Goal: Information Seeking & Learning: Learn about a topic

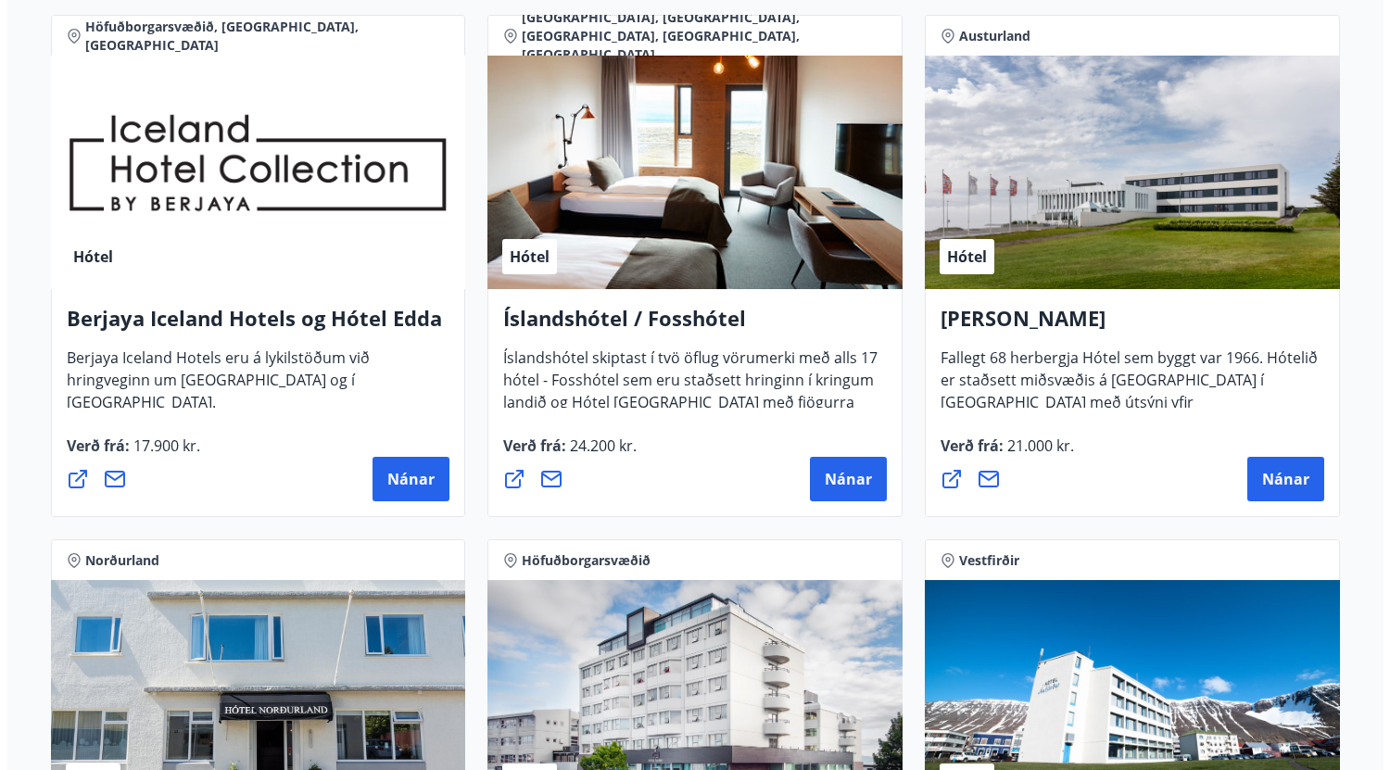
scroll to position [2434, 0]
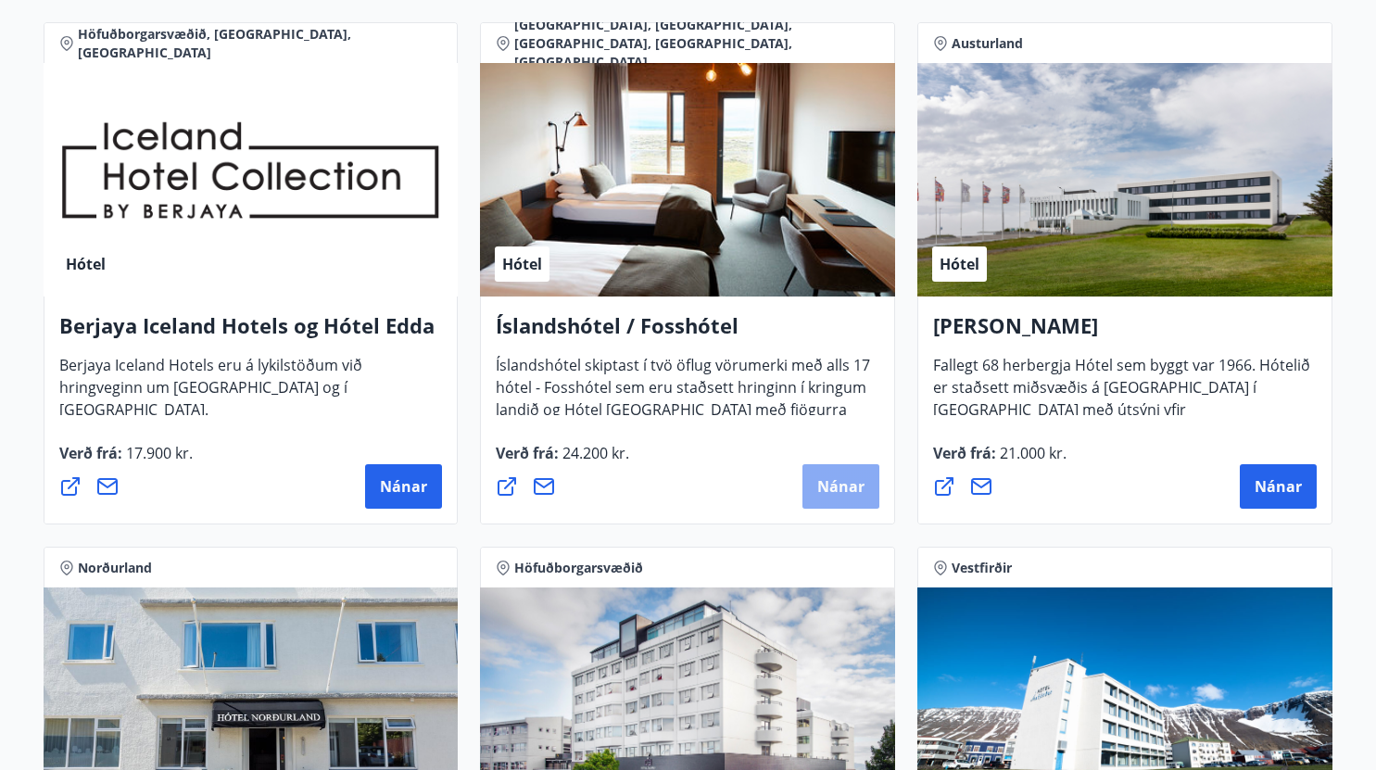
click at [837, 485] on span "Nánar" at bounding box center [841, 486] width 47 height 20
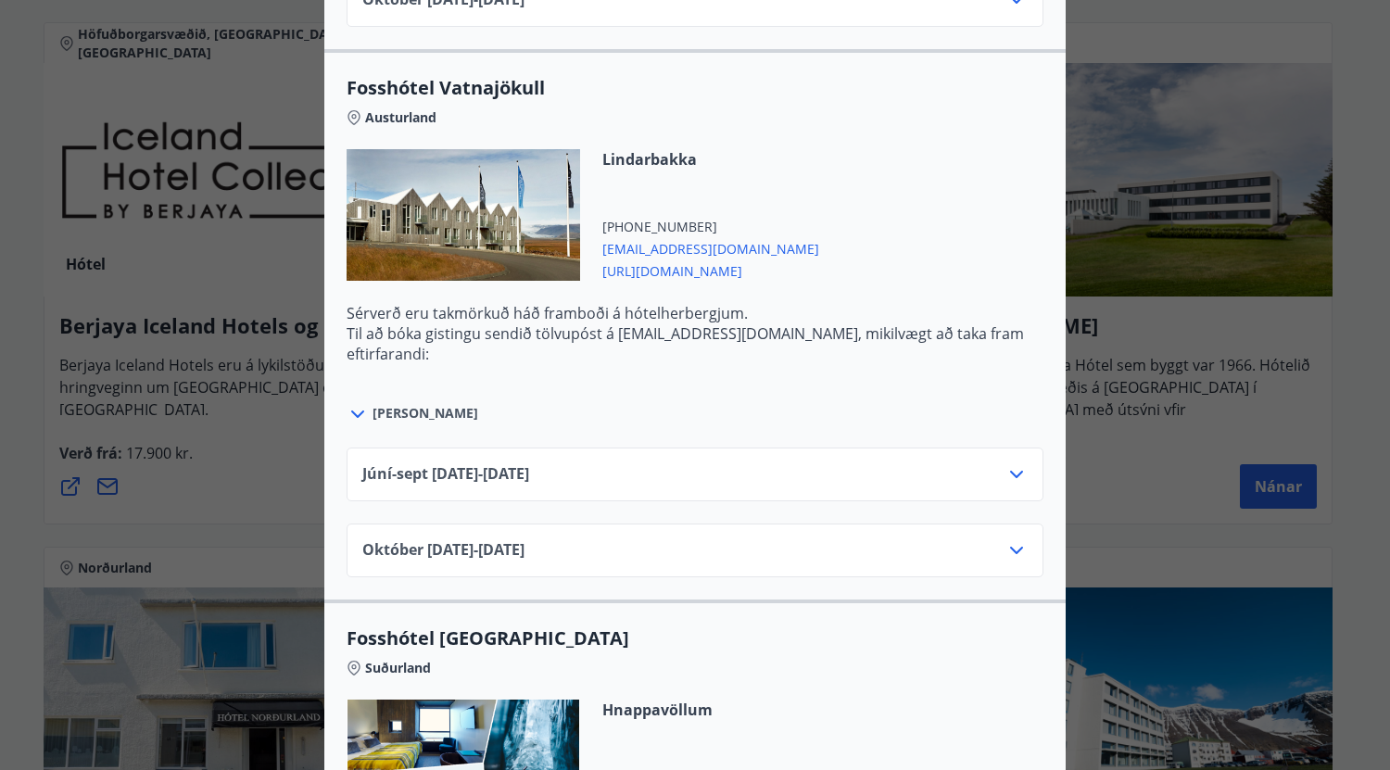
scroll to position [4763, 0]
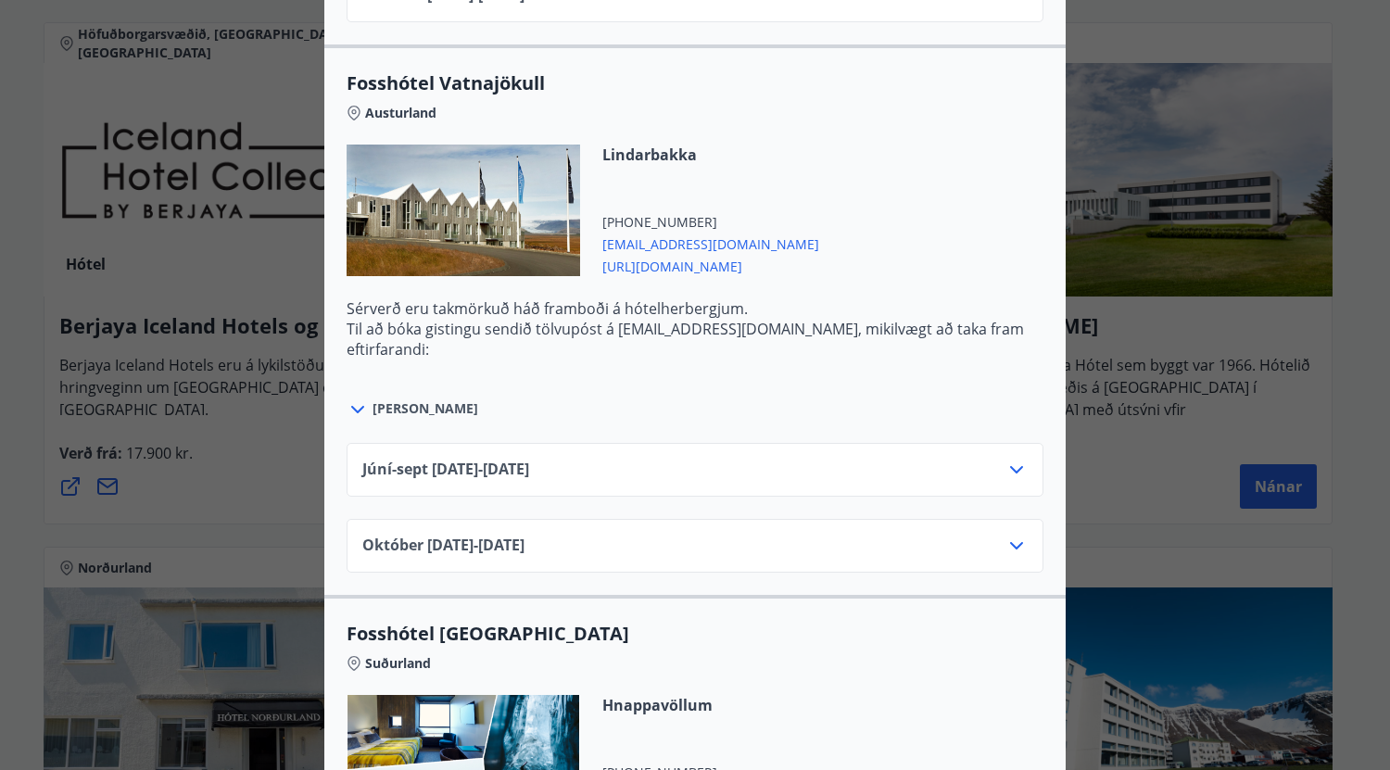
click at [355, 412] on icon at bounding box center [358, 410] width 22 height 22
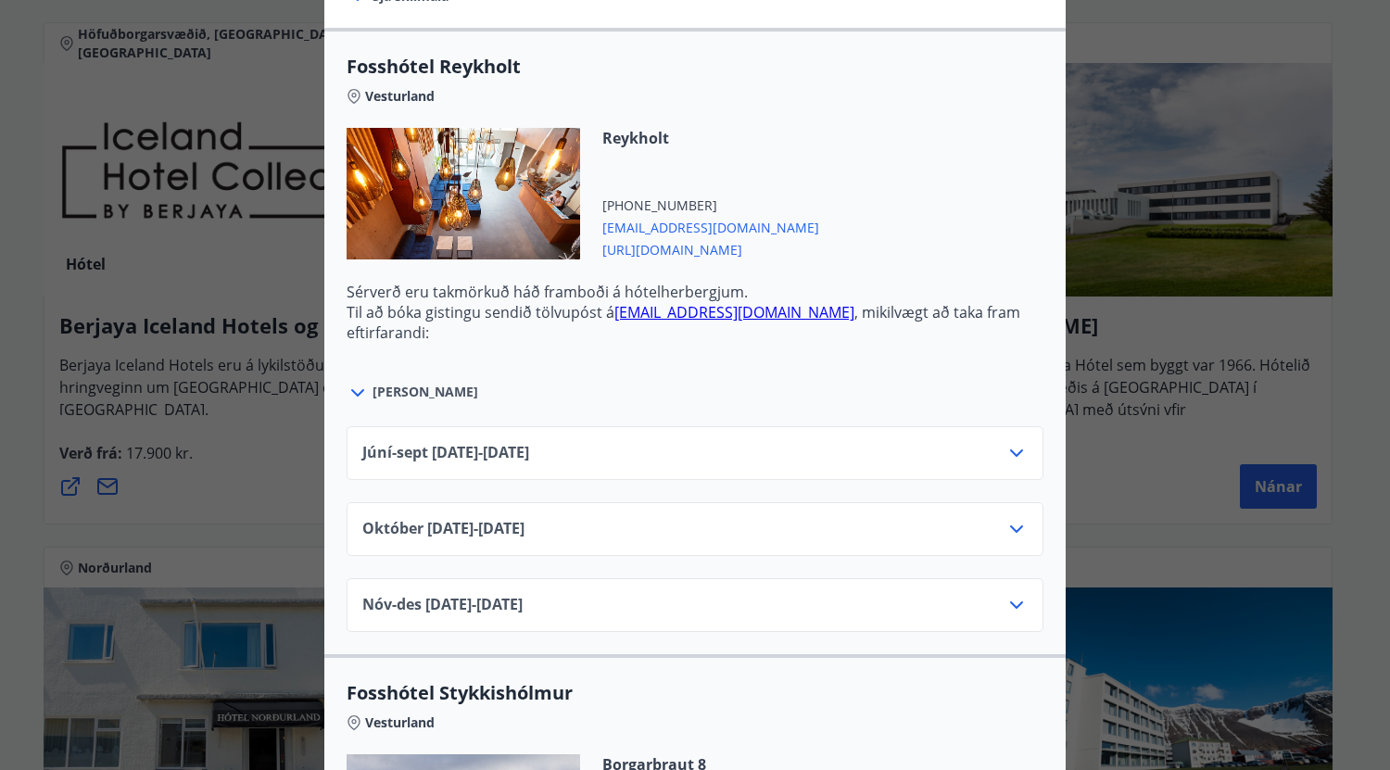
scroll to position [628, 0]
click at [350, 388] on icon at bounding box center [358, 391] width 22 height 22
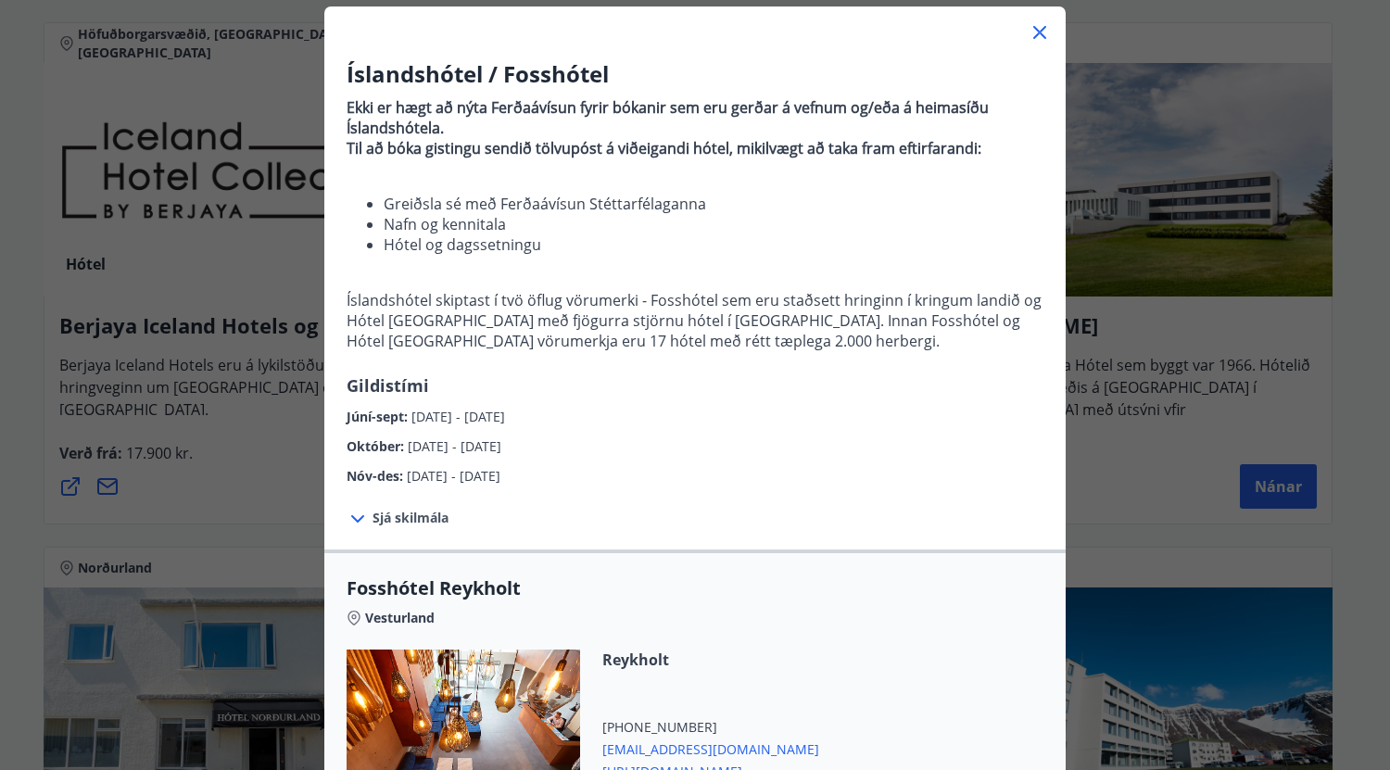
scroll to position [106, 0]
click at [347, 515] on icon at bounding box center [358, 518] width 22 height 22
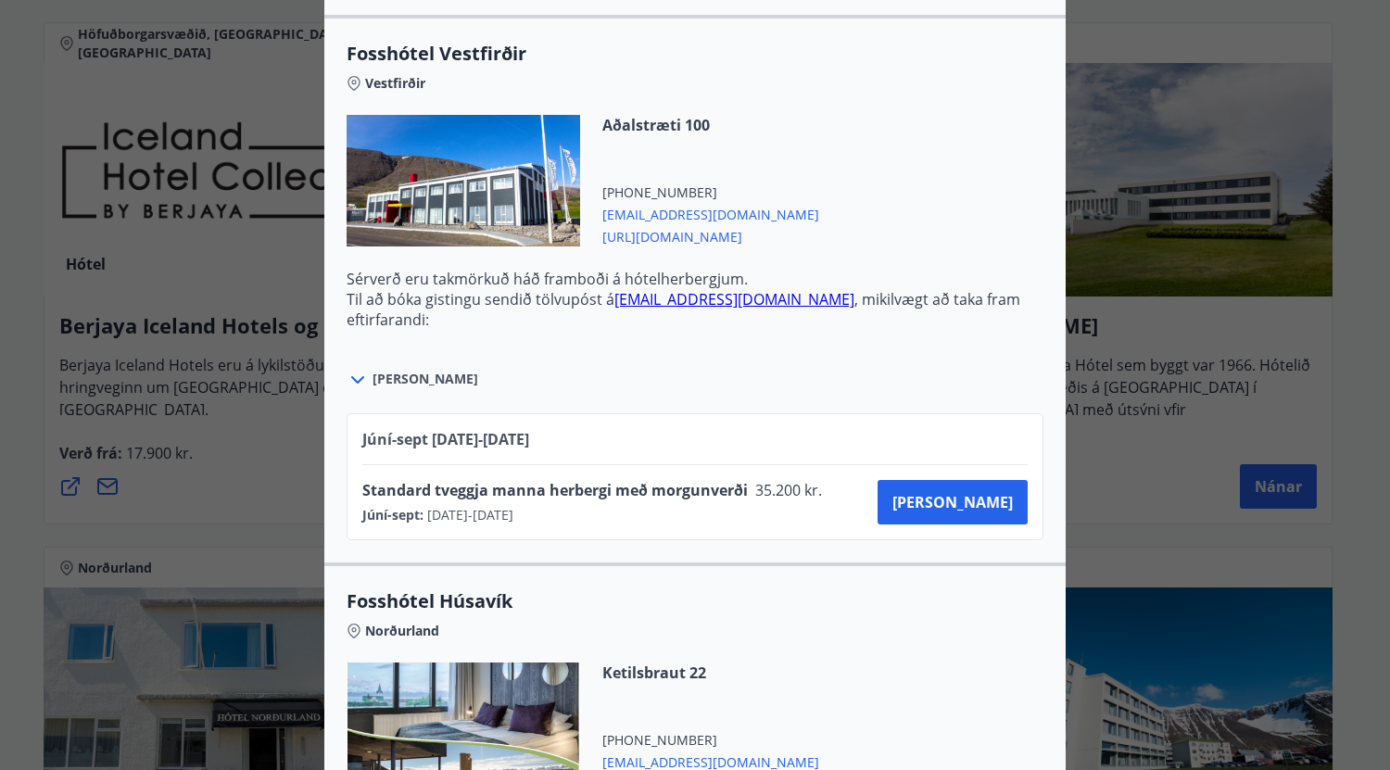
scroll to position [2862, 0]
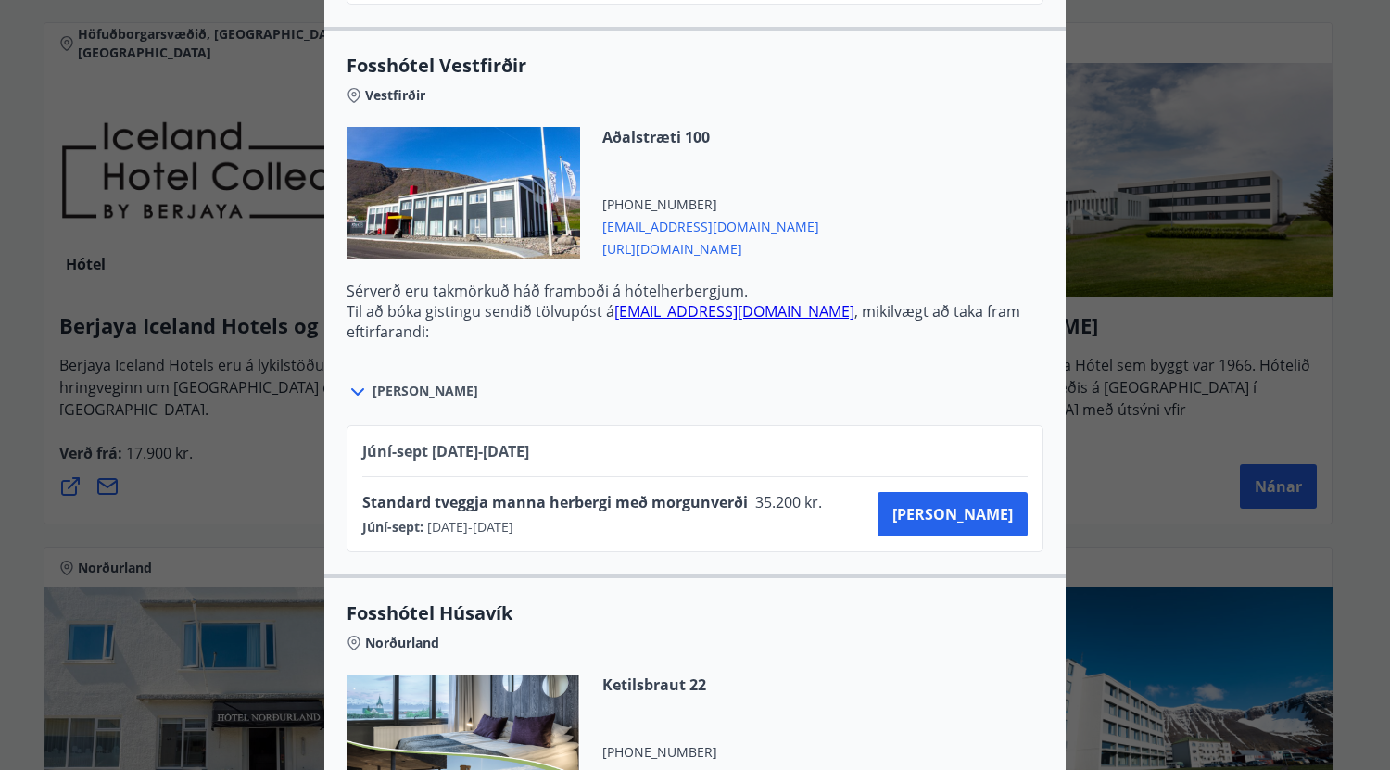
click at [353, 381] on icon at bounding box center [358, 392] width 22 height 22
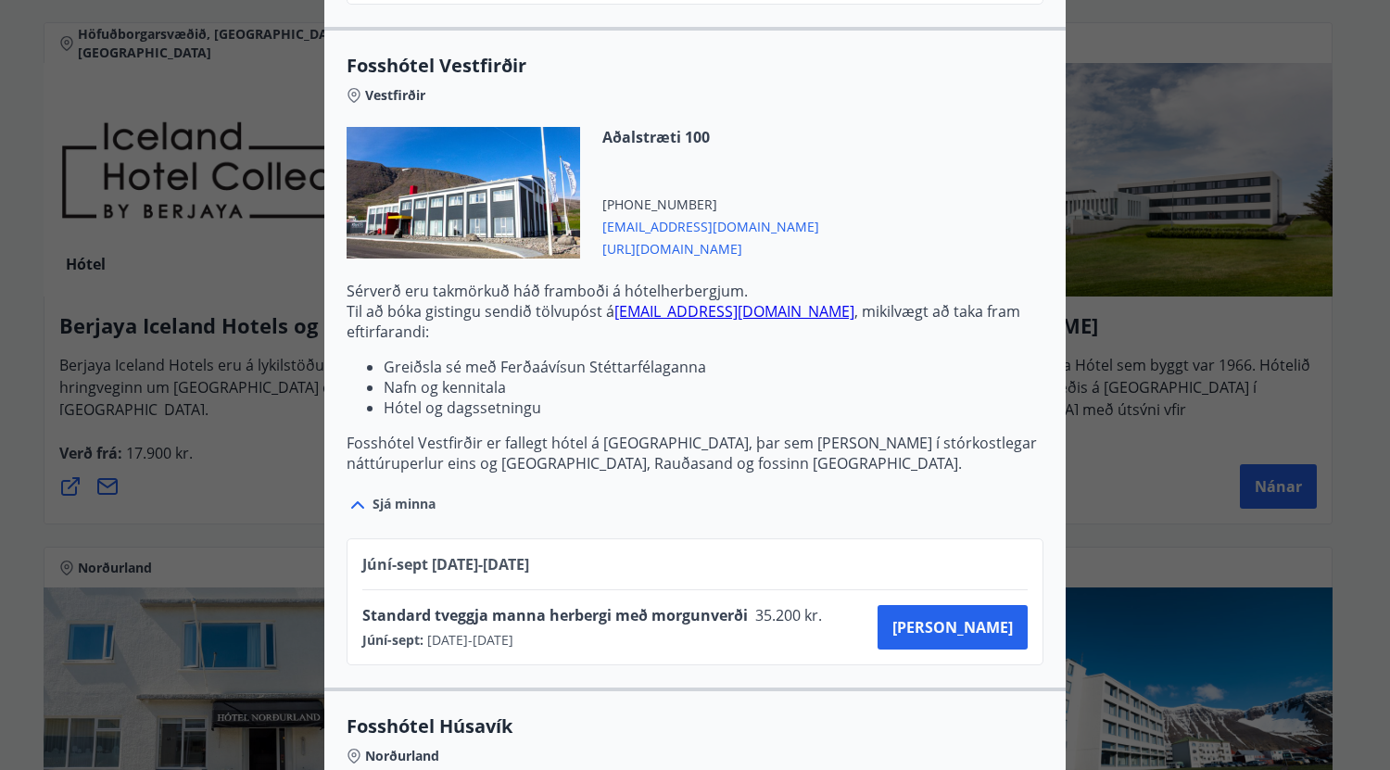
click at [349, 494] on icon at bounding box center [358, 505] width 22 height 22
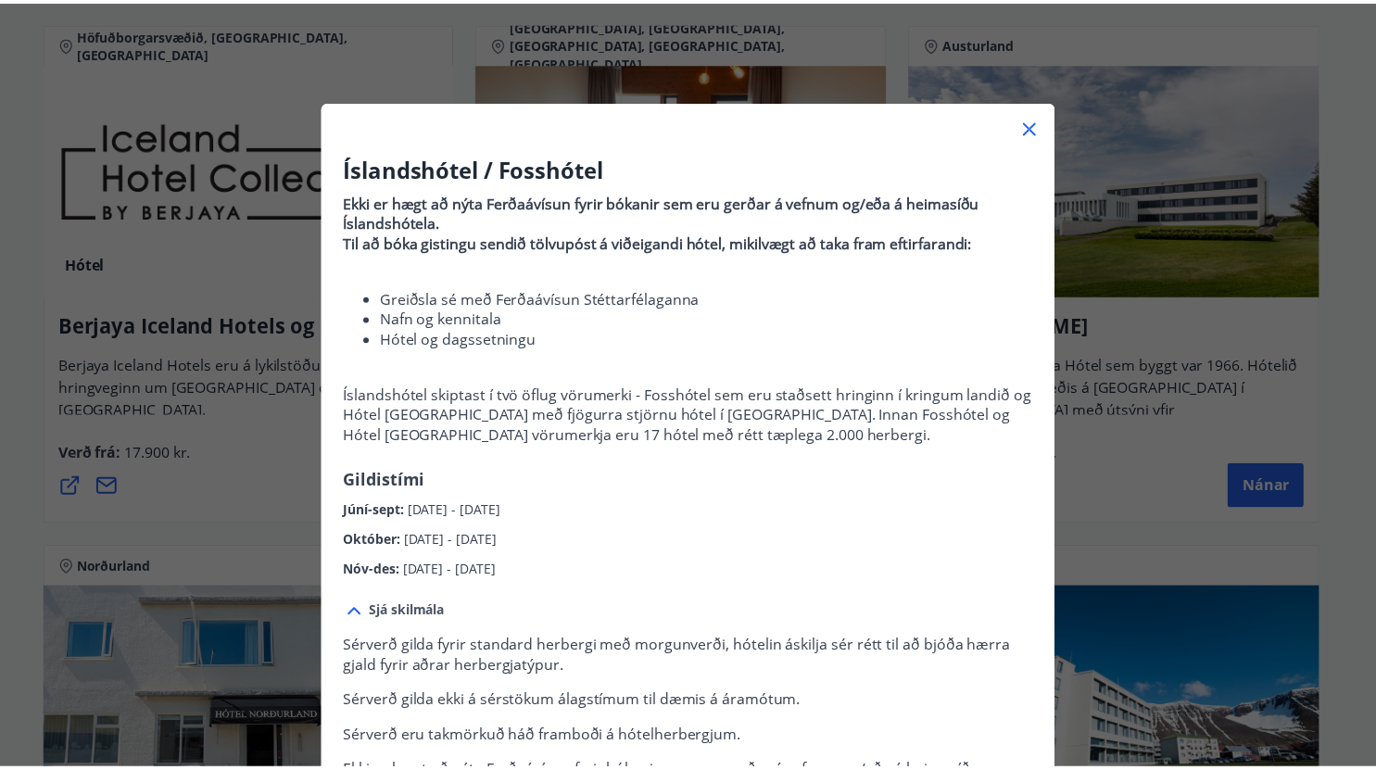
scroll to position [0, 0]
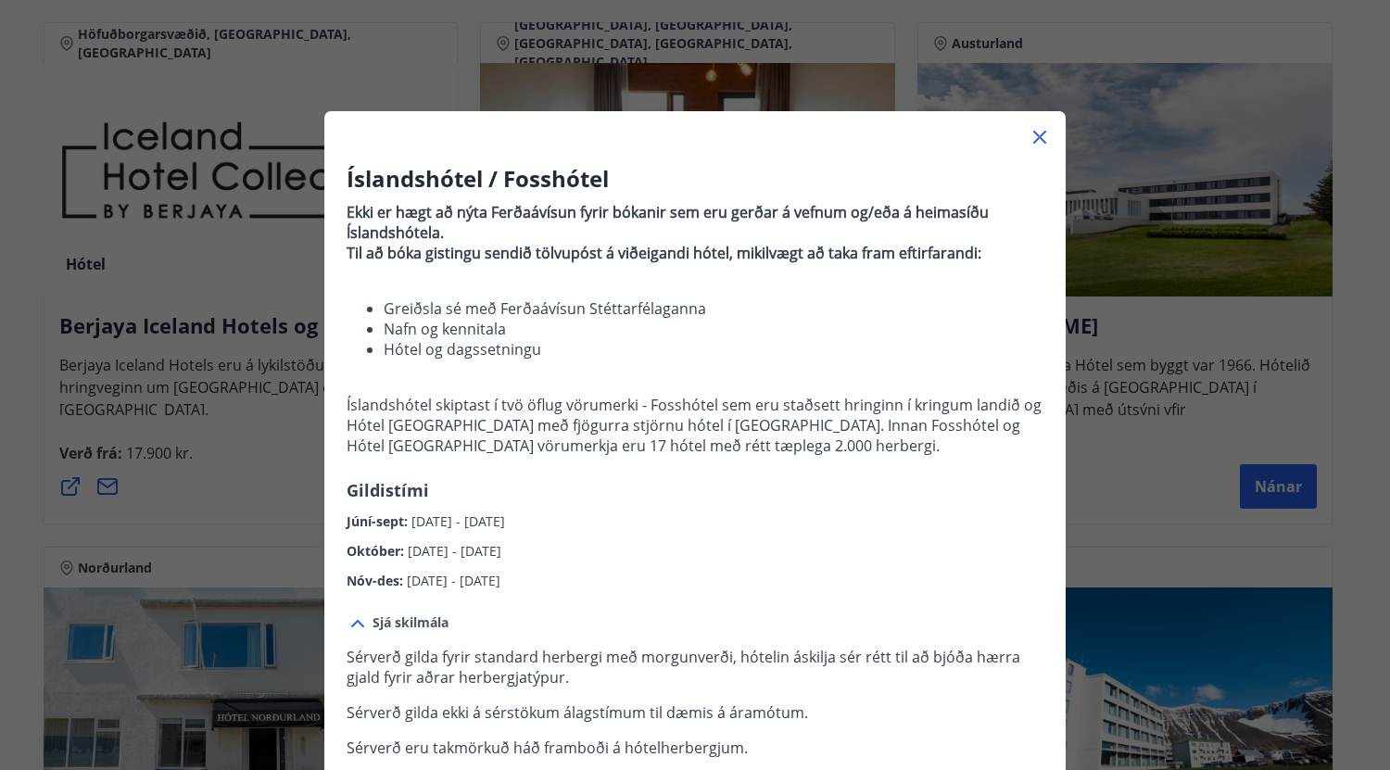
click at [1034, 137] on icon at bounding box center [1040, 137] width 13 height 13
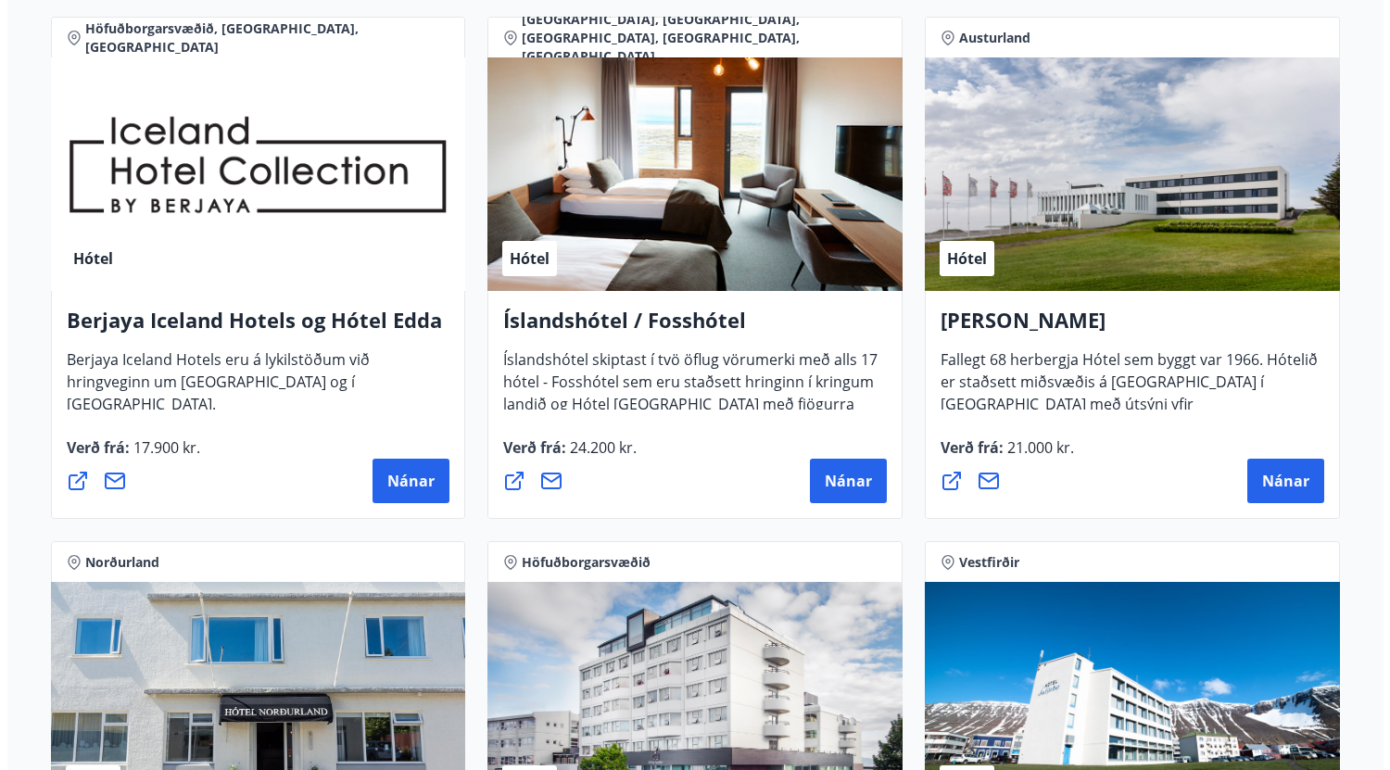
scroll to position [2439, 0]
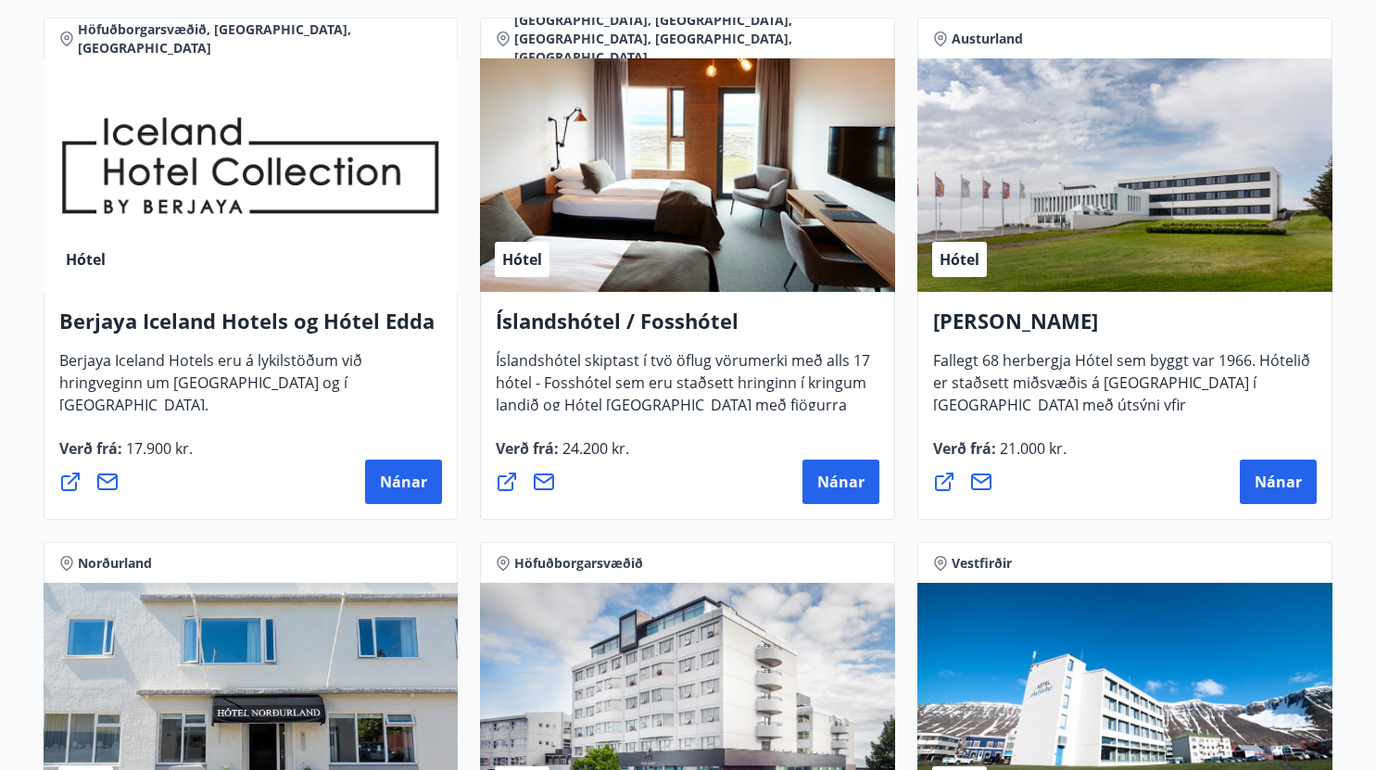
click at [169, 157] on div "Hótel" at bounding box center [251, 175] width 415 height 234
click at [394, 478] on span "Nánar" at bounding box center [403, 482] width 47 height 20
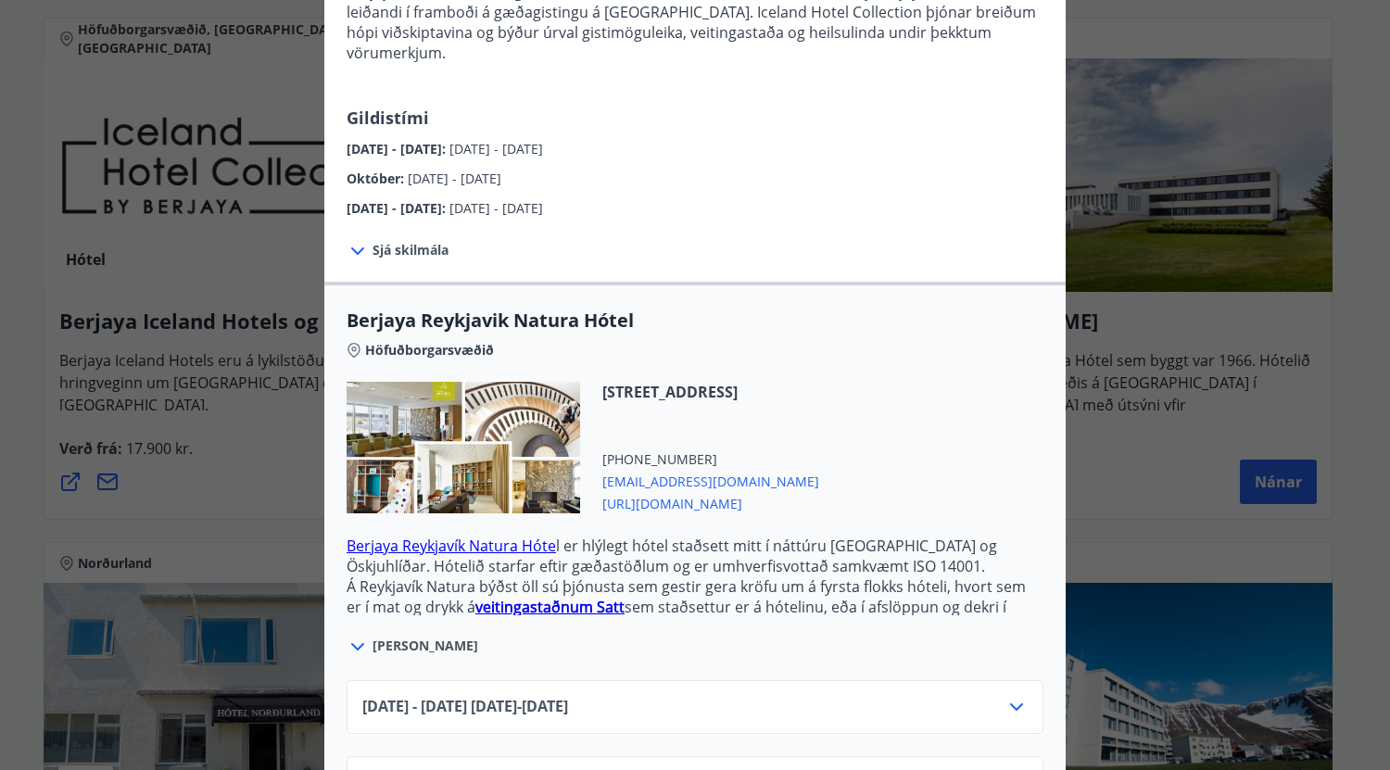
scroll to position [222, 0]
click at [397, 636] on span "[PERSON_NAME]" at bounding box center [426, 645] width 106 height 19
click at [351, 642] on icon at bounding box center [357, 645] width 13 height 7
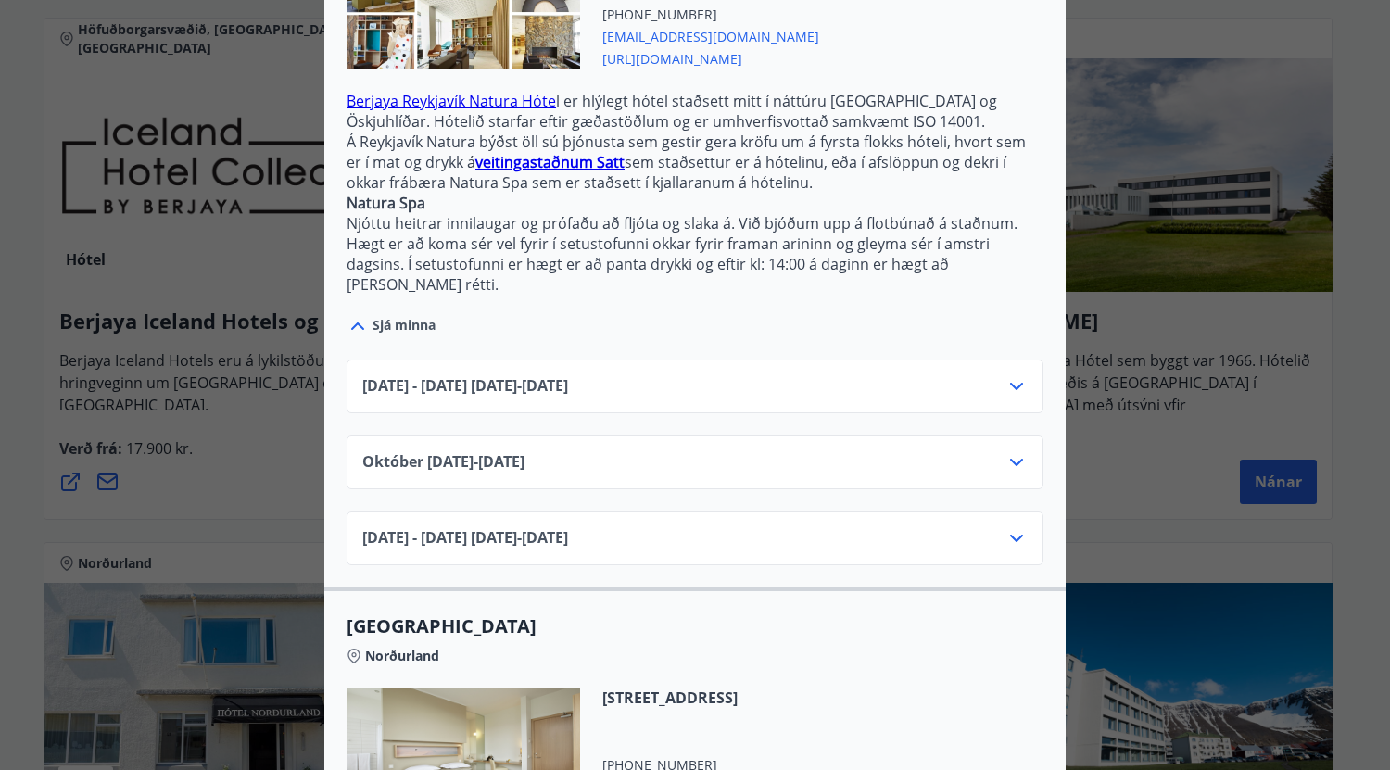
scroll to position [666, 0]
click at [1008, 450] on icon at bounding box center [1017, 461] width 22 height 22
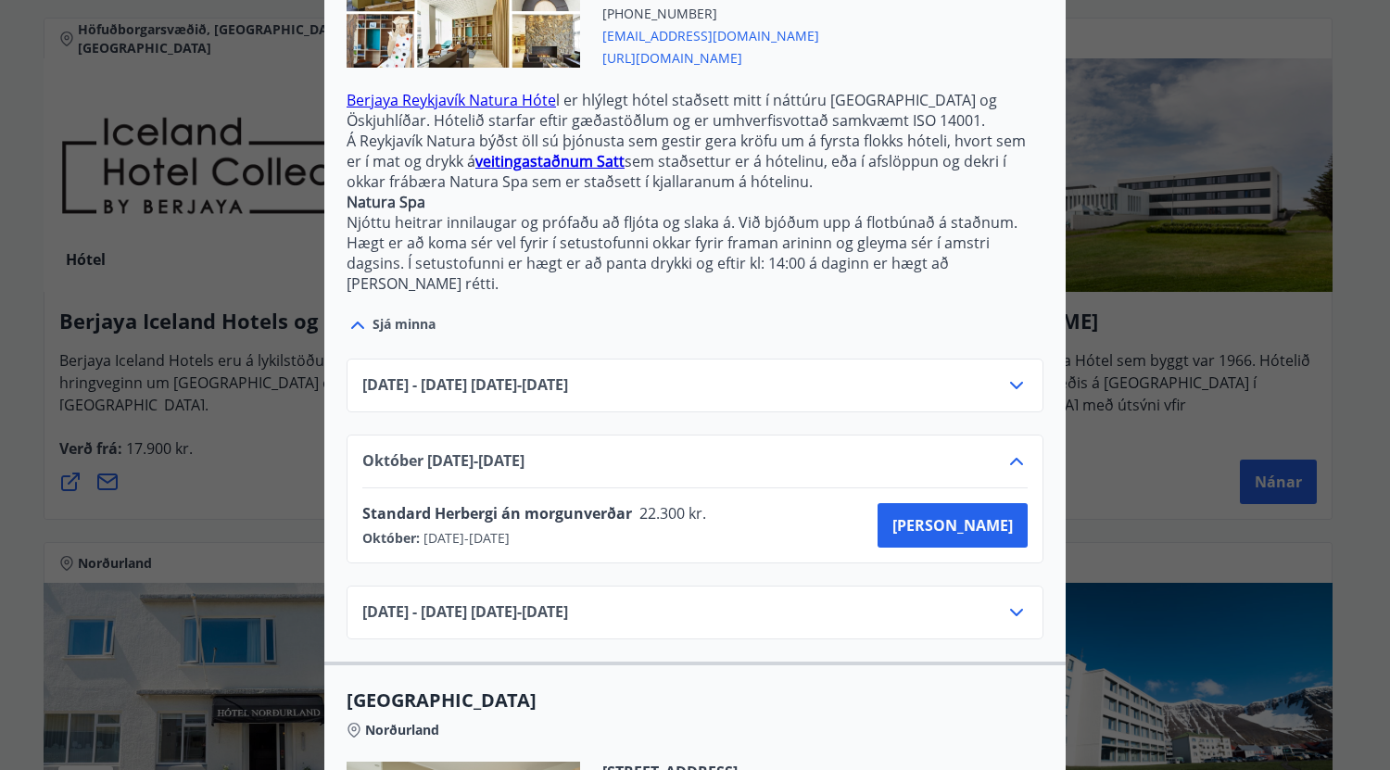
click at [1008, 602] on icon at bounding box center [1017, 613] width 22 height 22
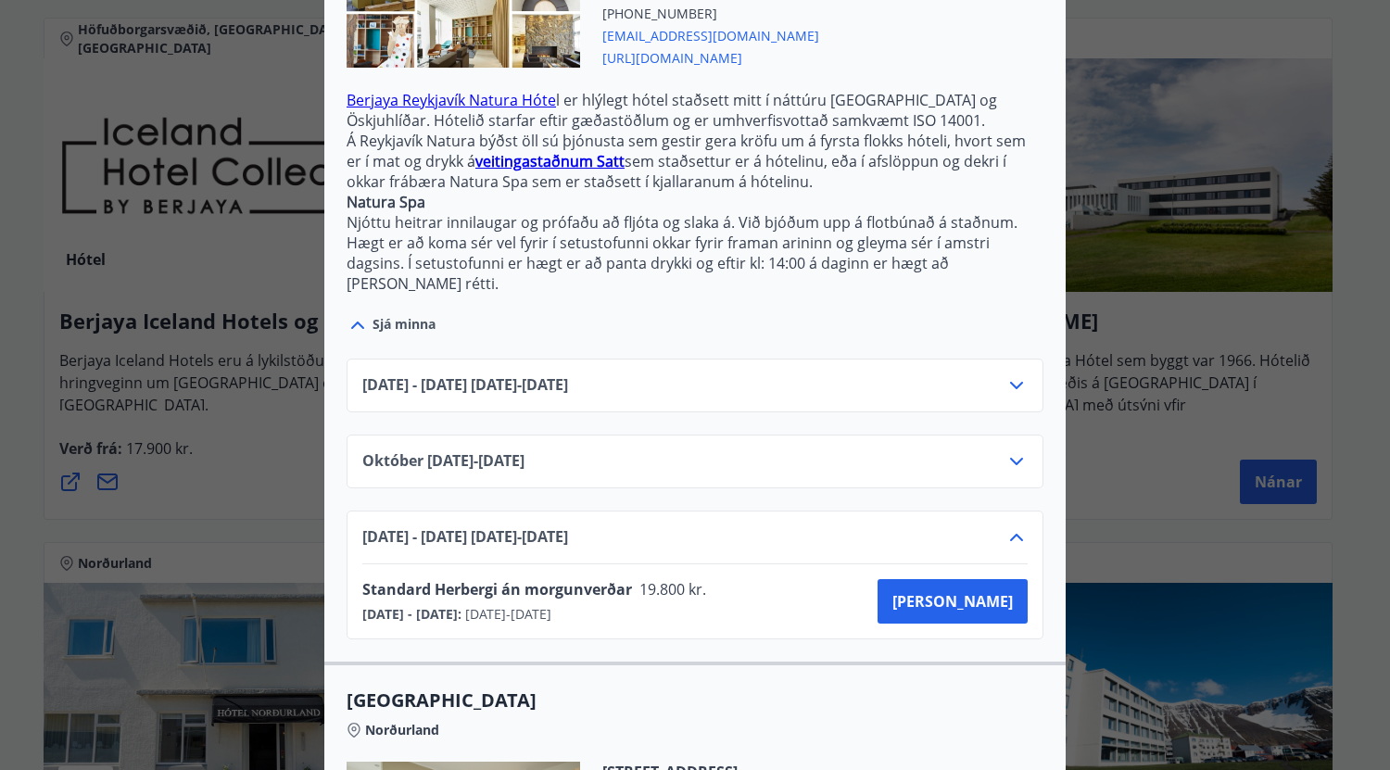
click at [1008, 450] on icon at bounding box center [1017, 461] width 22 height 22
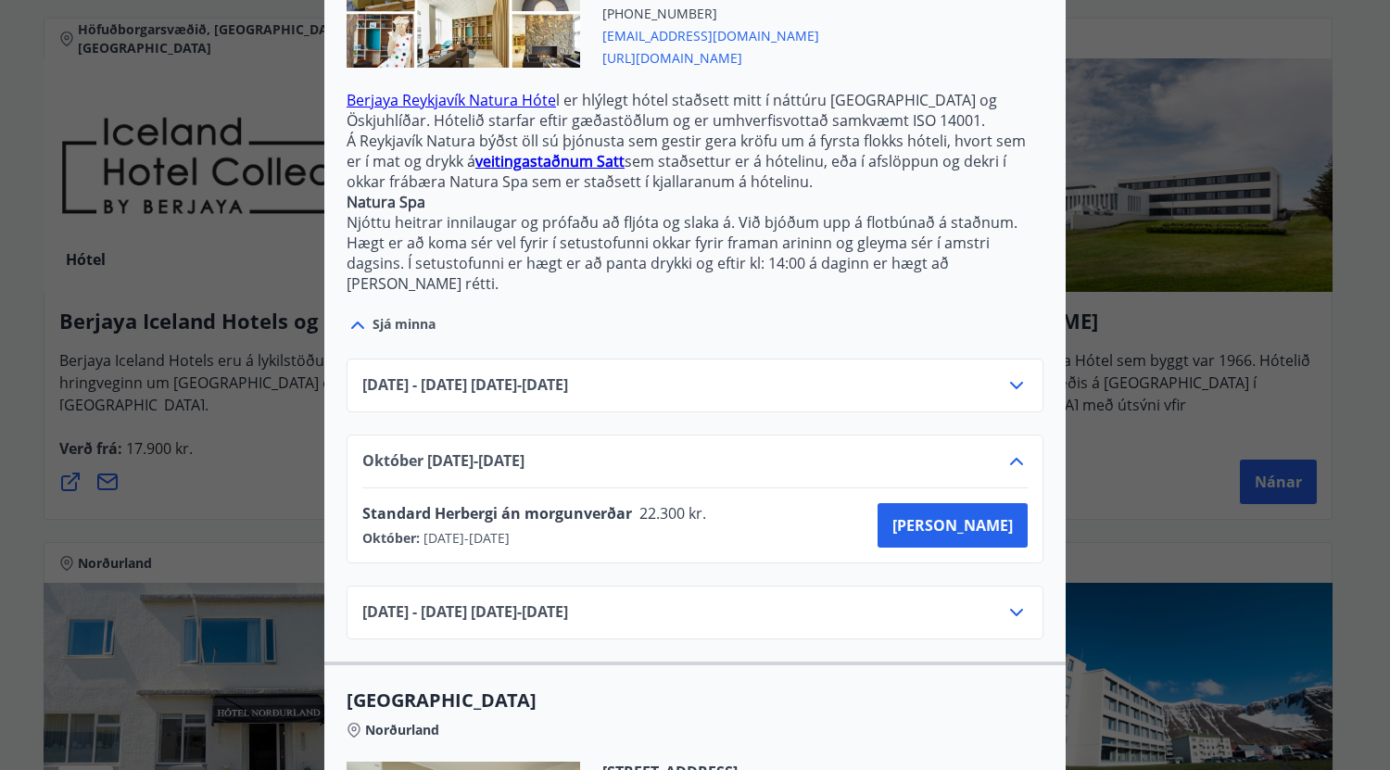
click at [1007, 602] on icon at bounding box center [1017, 613] width 22 height 22
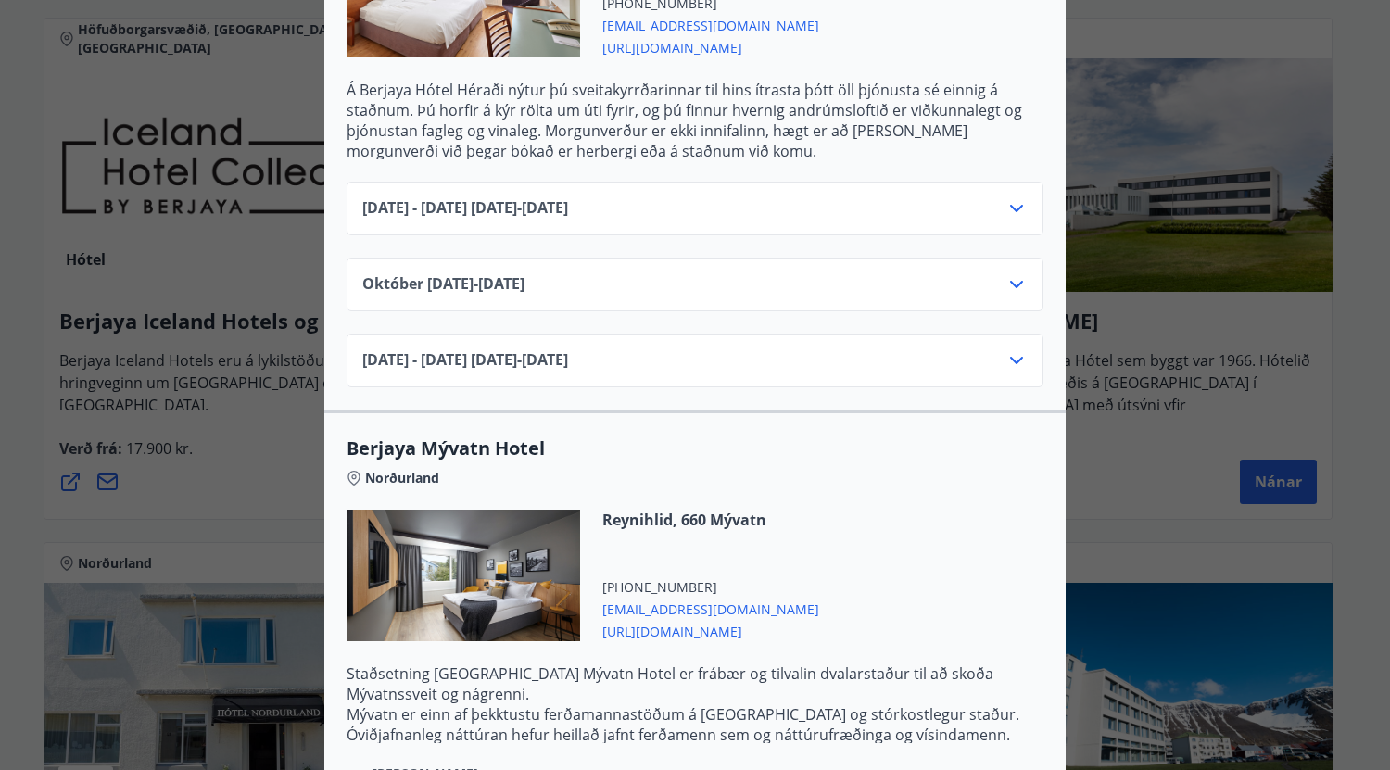
scroll to position [0, 0]
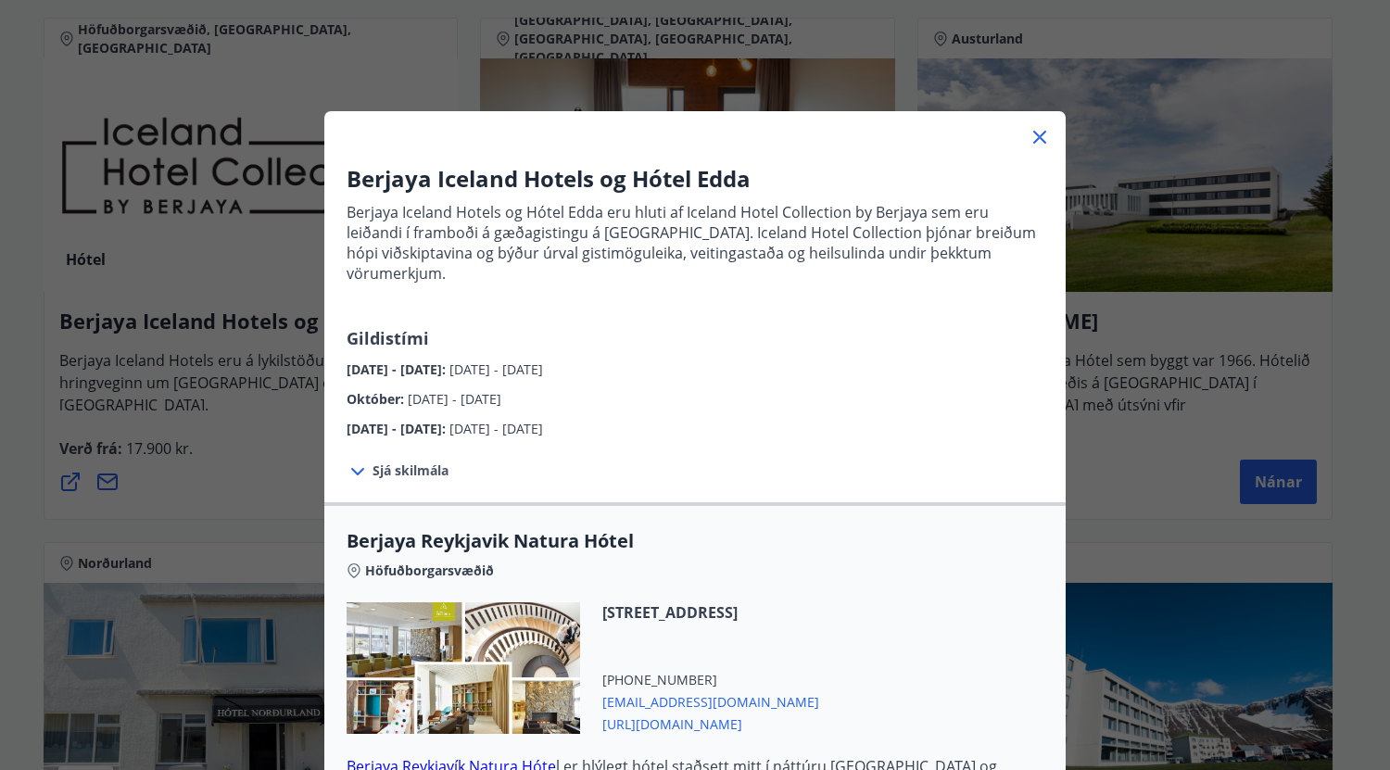
click at [242, 476] on div "Berjaya Iceland Hotels og Hótel Edda Berjaya Iceland Hotels og Hótel Edda eru h…" at bounding box center [695, 385] width 1390 height 770
click at [1034, 133] on icon at bounding box center [1040, 137] width 22 height 22
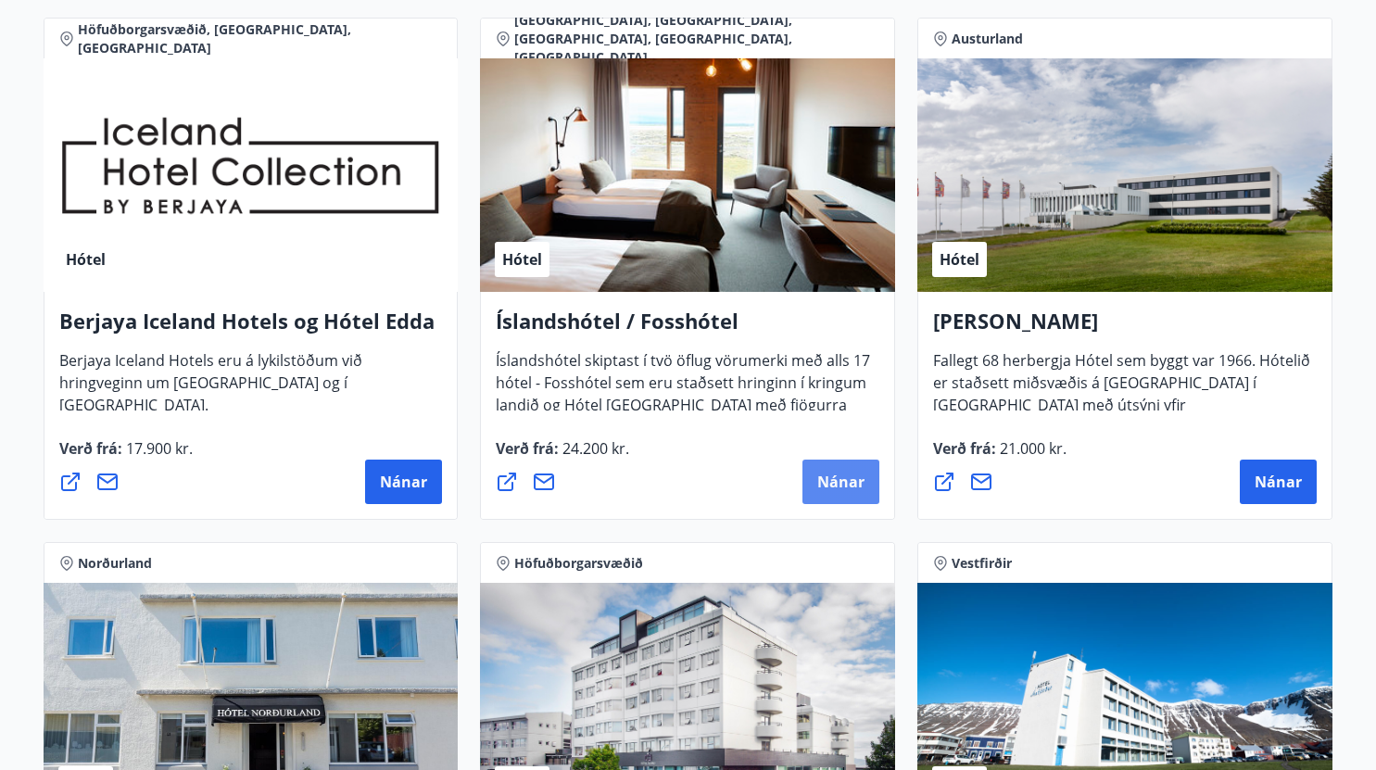
click at [826, 473] on span "Nánar" at bounding box center [841, 482] width 47 height 20
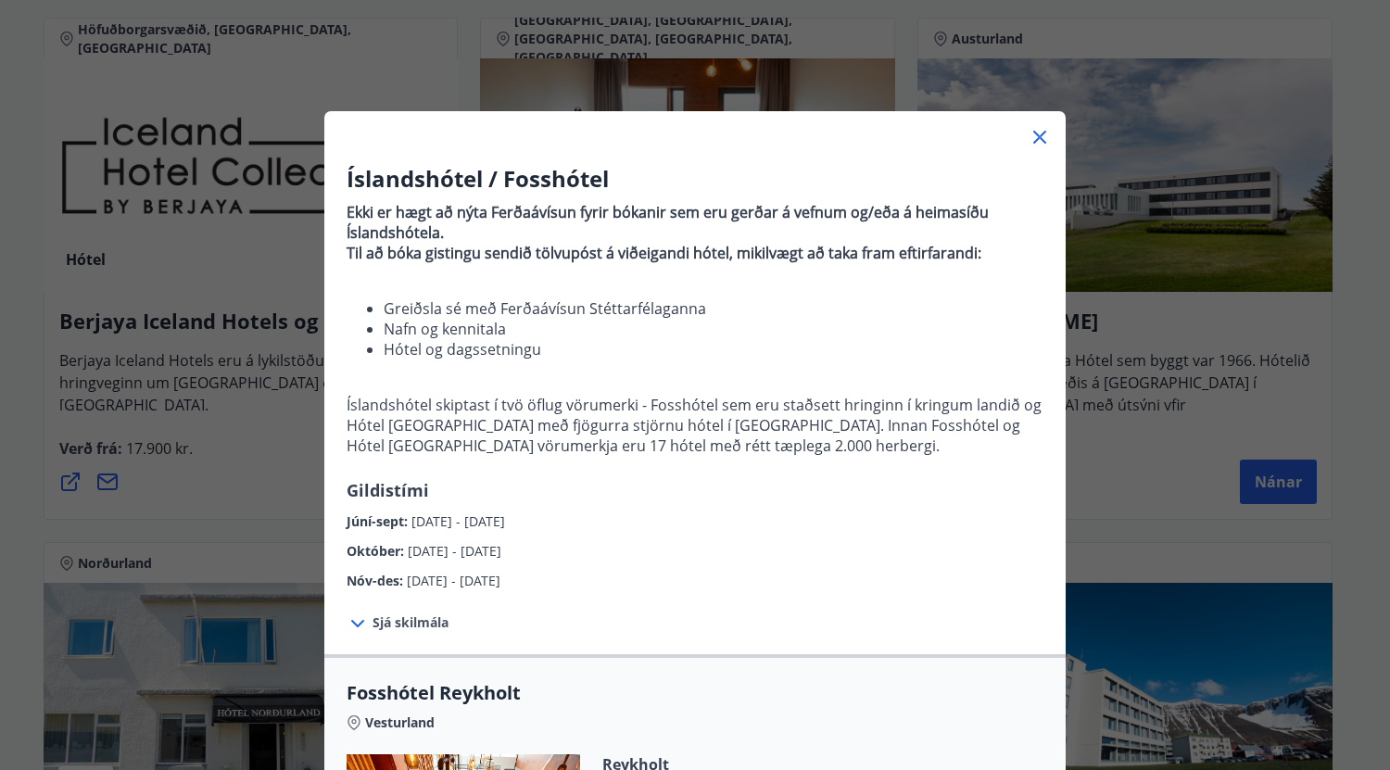
click at [1035, 135] on icon at bounding box center [1040, 137] width 13 height 13
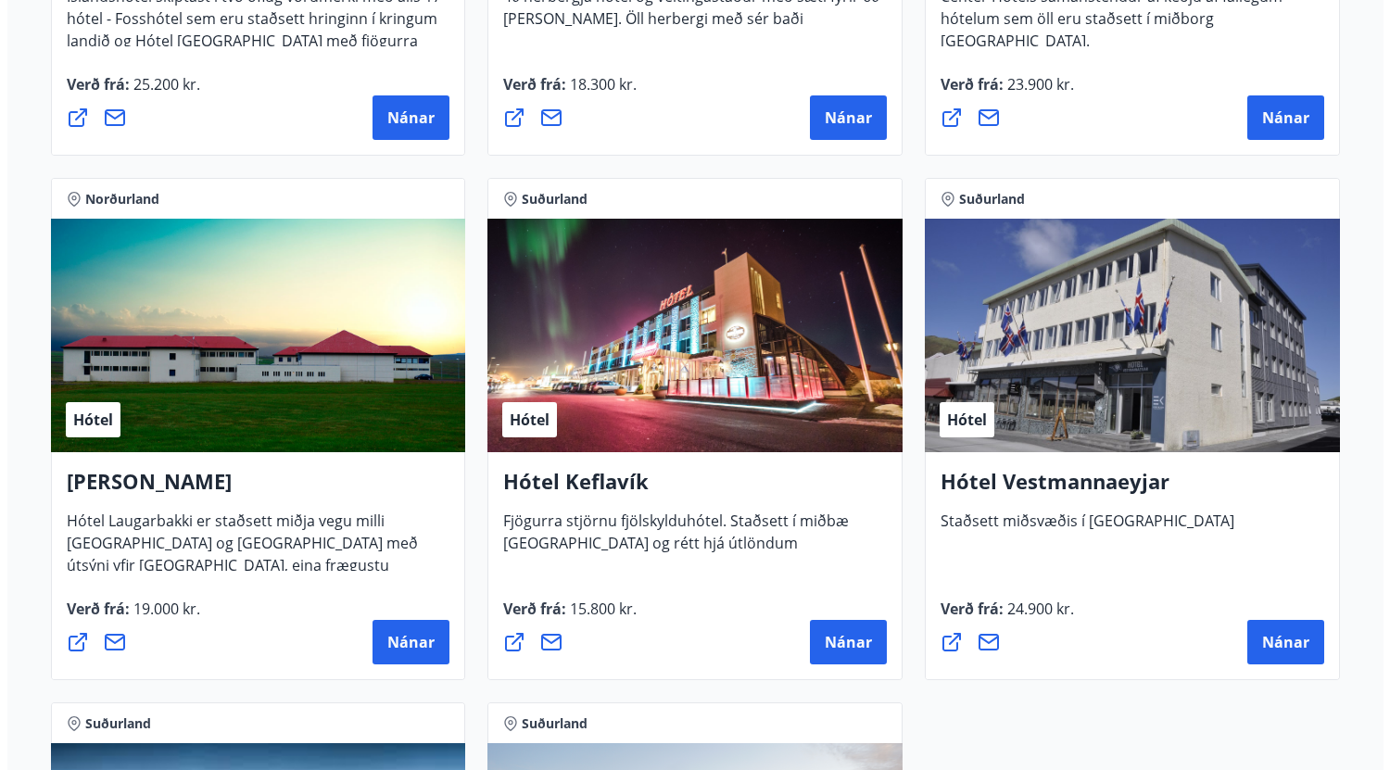
scroll to position [4378, 0]
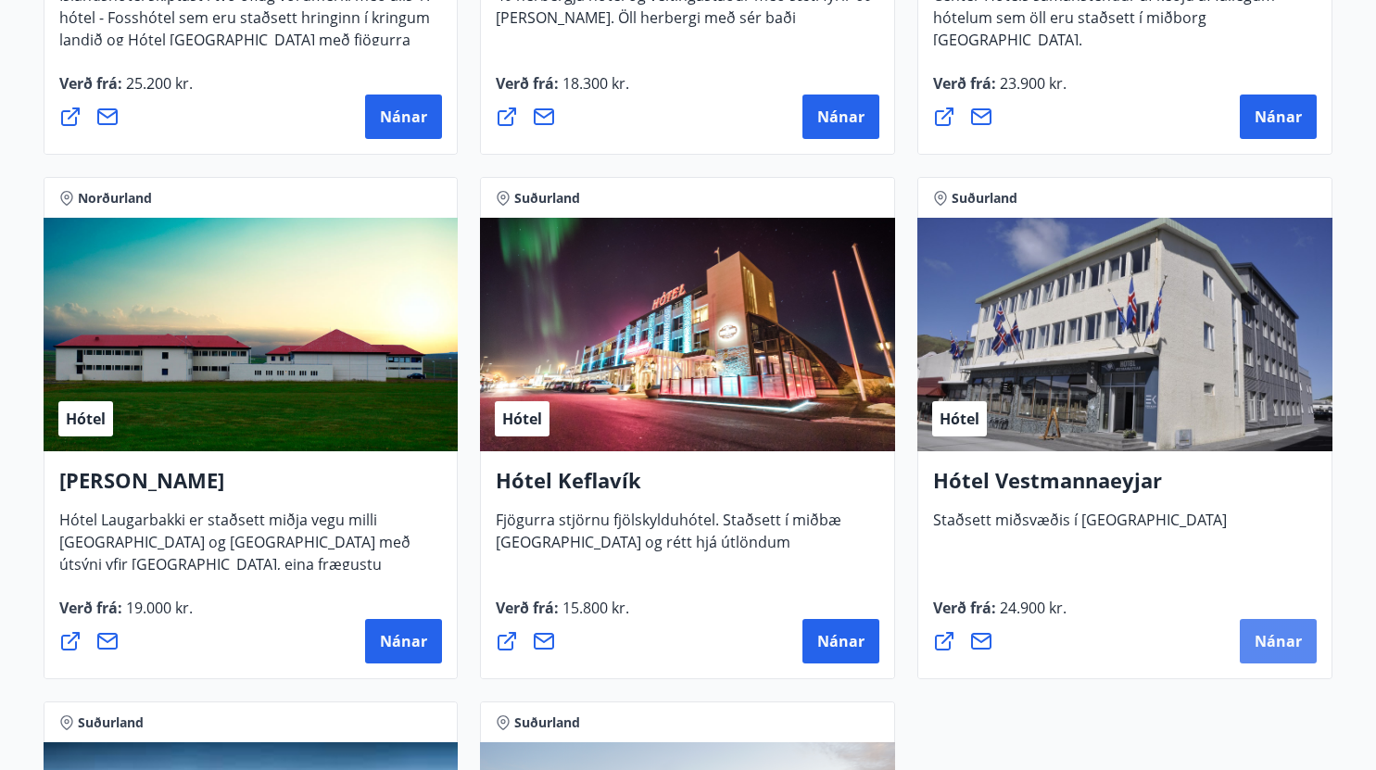
click at [1283, 633] on span "Nánar" at bounding box center [1278, 641] width 47 height 20
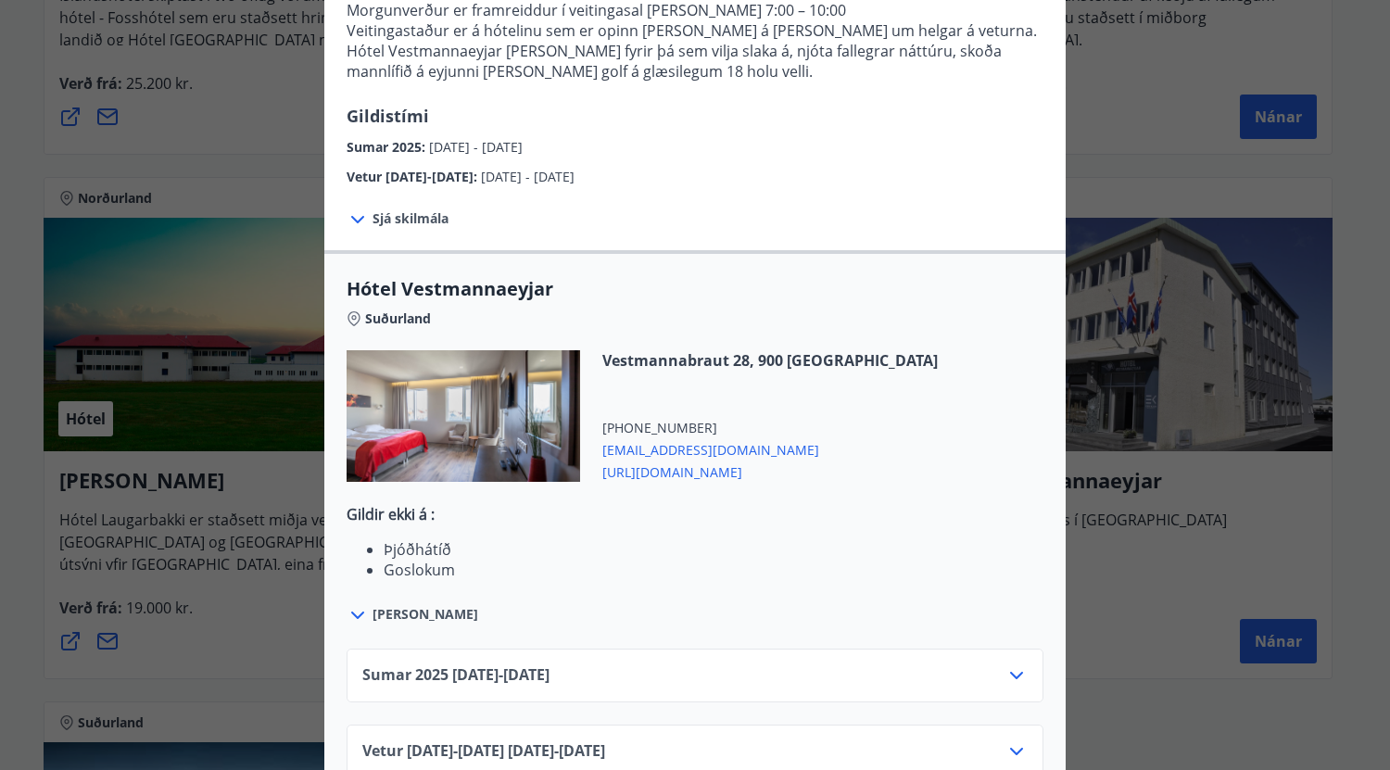
scroll to position [388, 0]
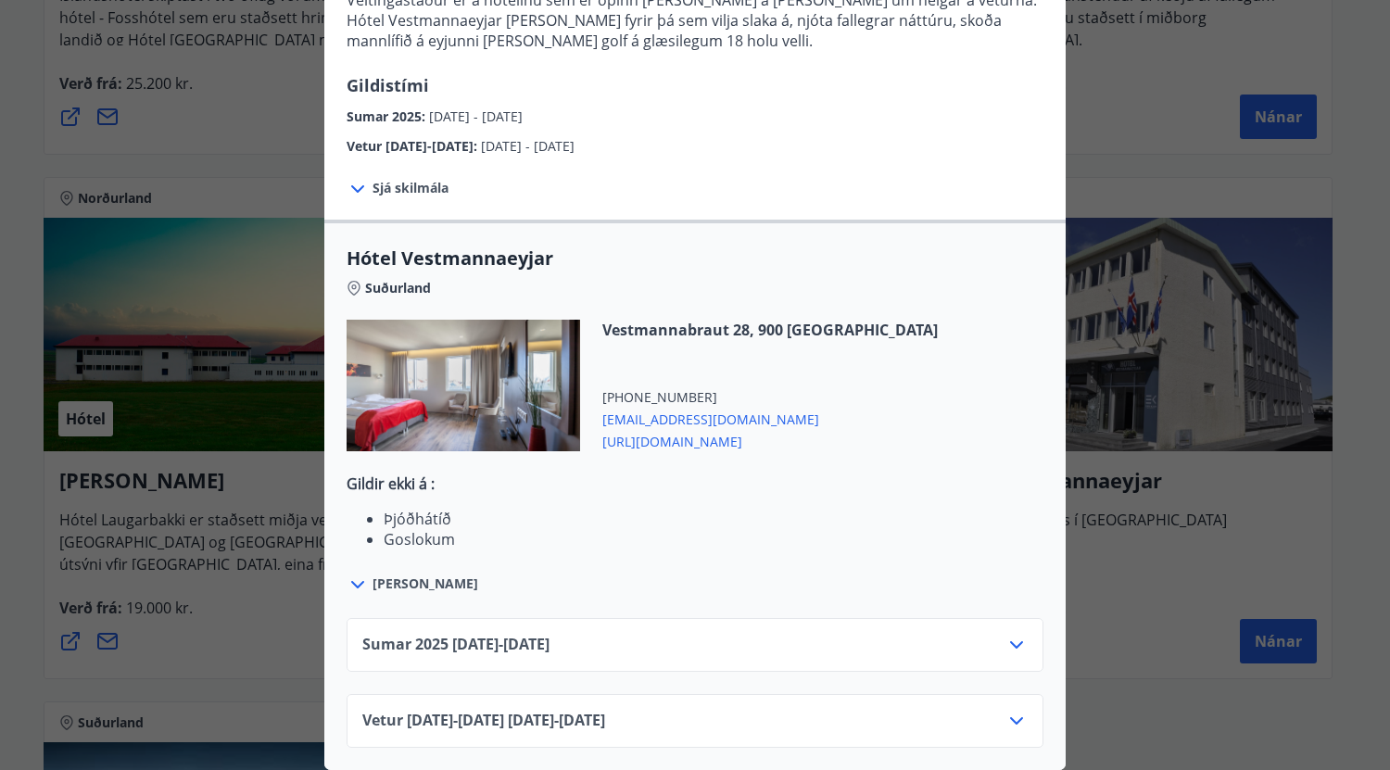
click at [1012, 634] on icon at bounding box center [1017, 645] width 22 height 22
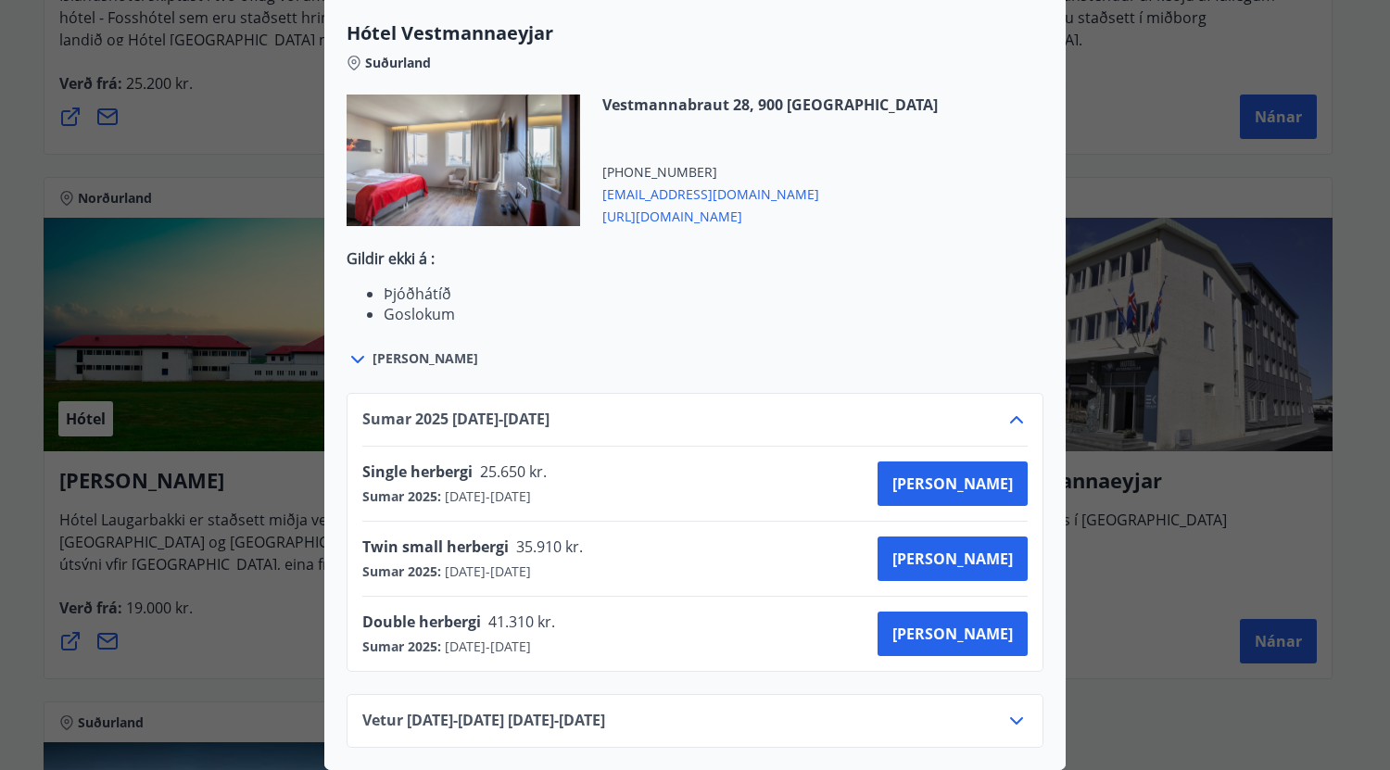
scroll to position [614, 0]
click at [1008, 710] on icon at bounding box center [1017, 721] width 22 height 22
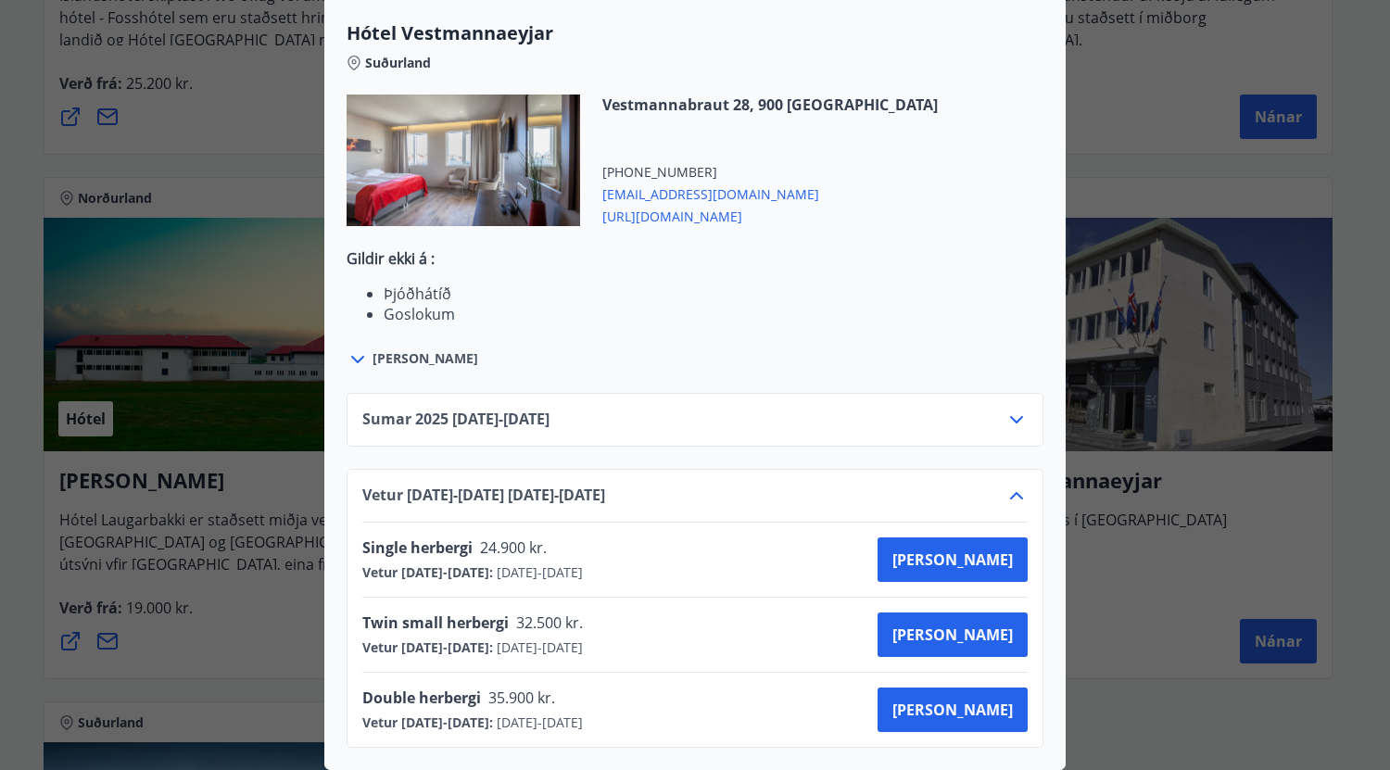
click at [1006, 409] on icon at bounding box center [1017, 420] width 22 height 22
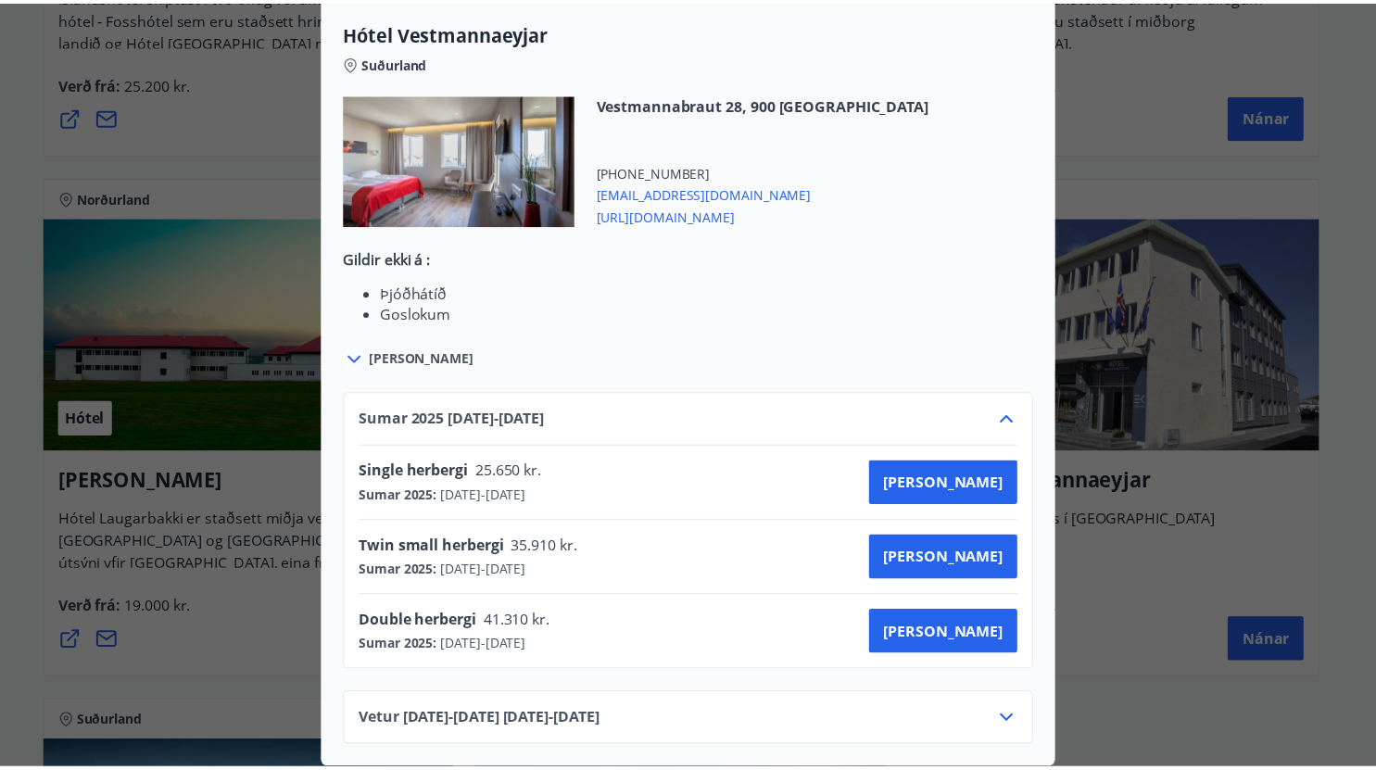
scroll to position [0, 0]
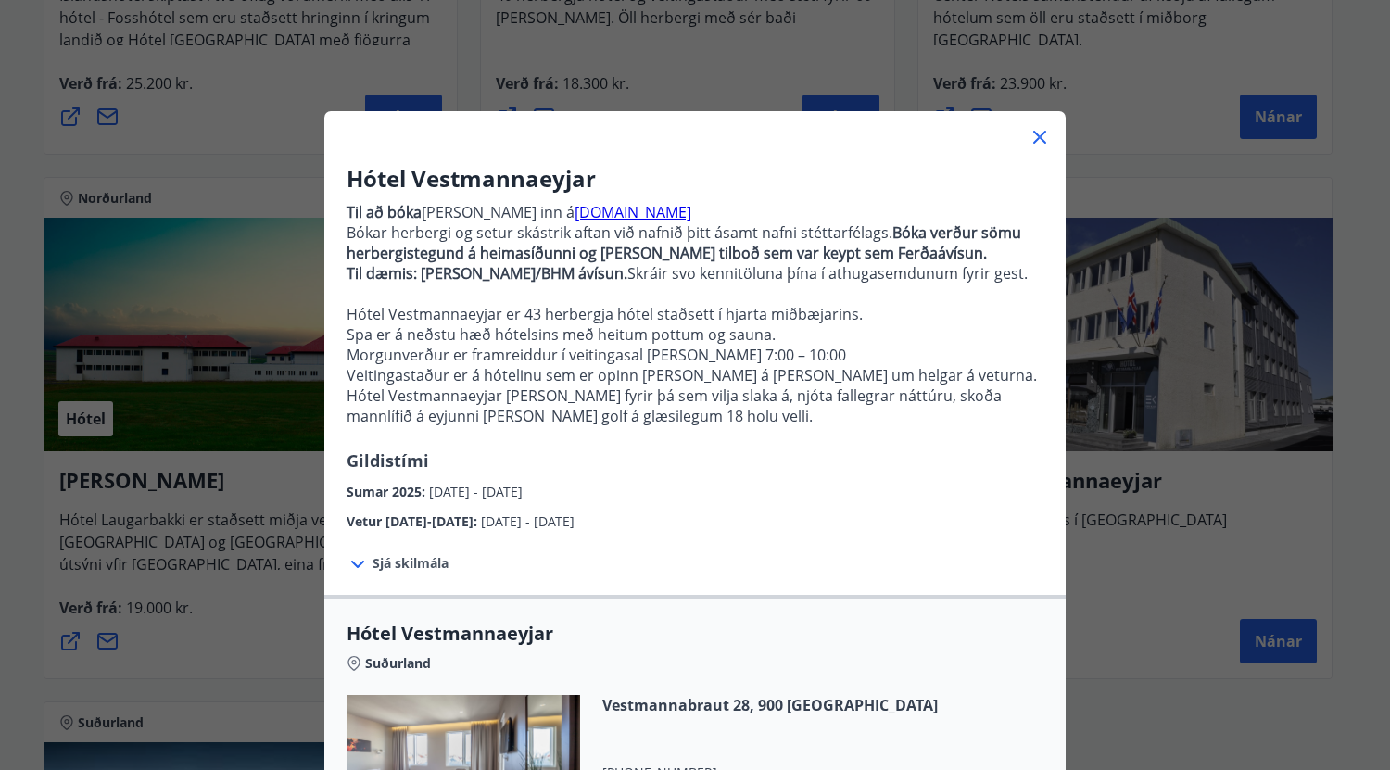
click at [1118, 622] on div "Hótel Vestmannaeyjar Til að [PERSON_NAME] [PERSON_NAME] inn á [DOMAIN_NAME] Bók…" at bounding box center [695, 385] width 1390 height 770
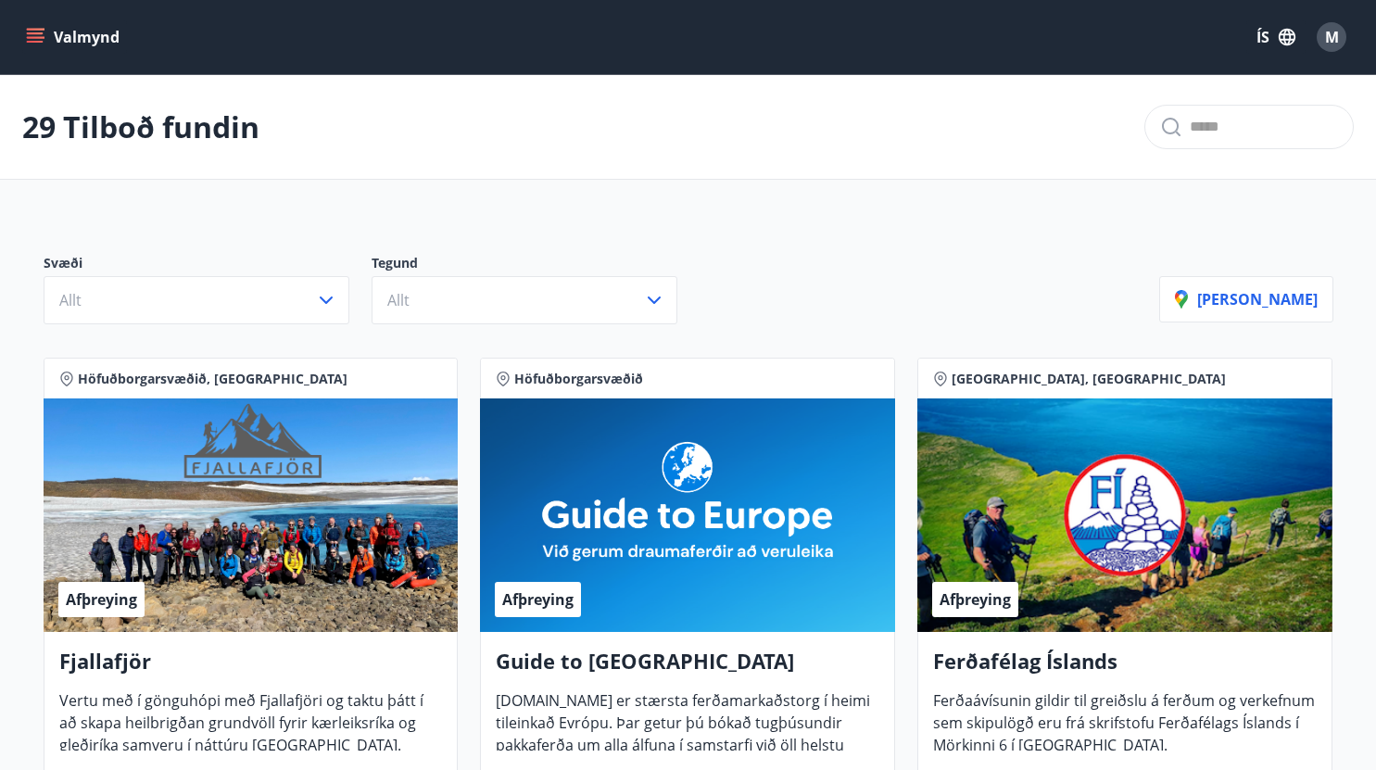
click at [30, 30] on icon "menu" at bounding box center [37, 30] width 20 height 2
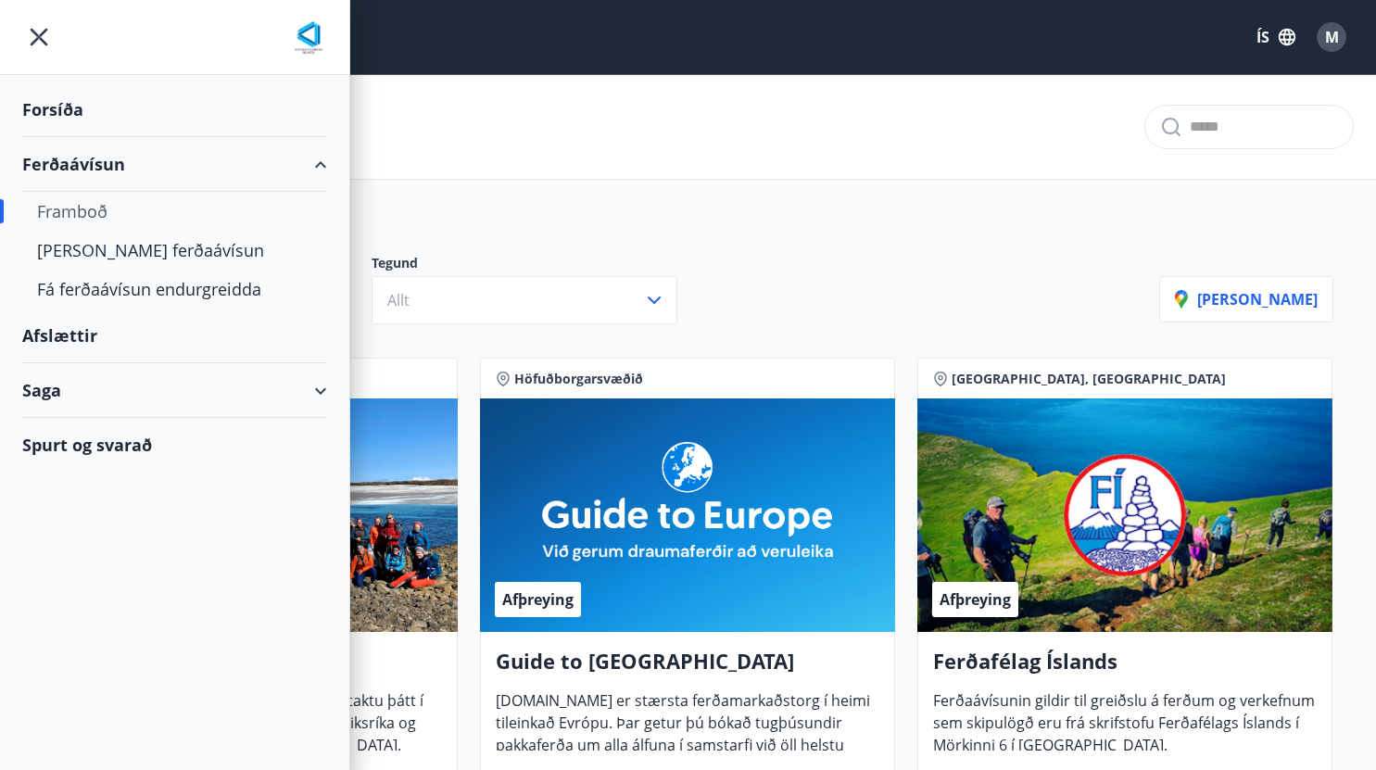
click at [63, 108] on div "Forsíða" at bounding box center [174, 109] width 305 height 55
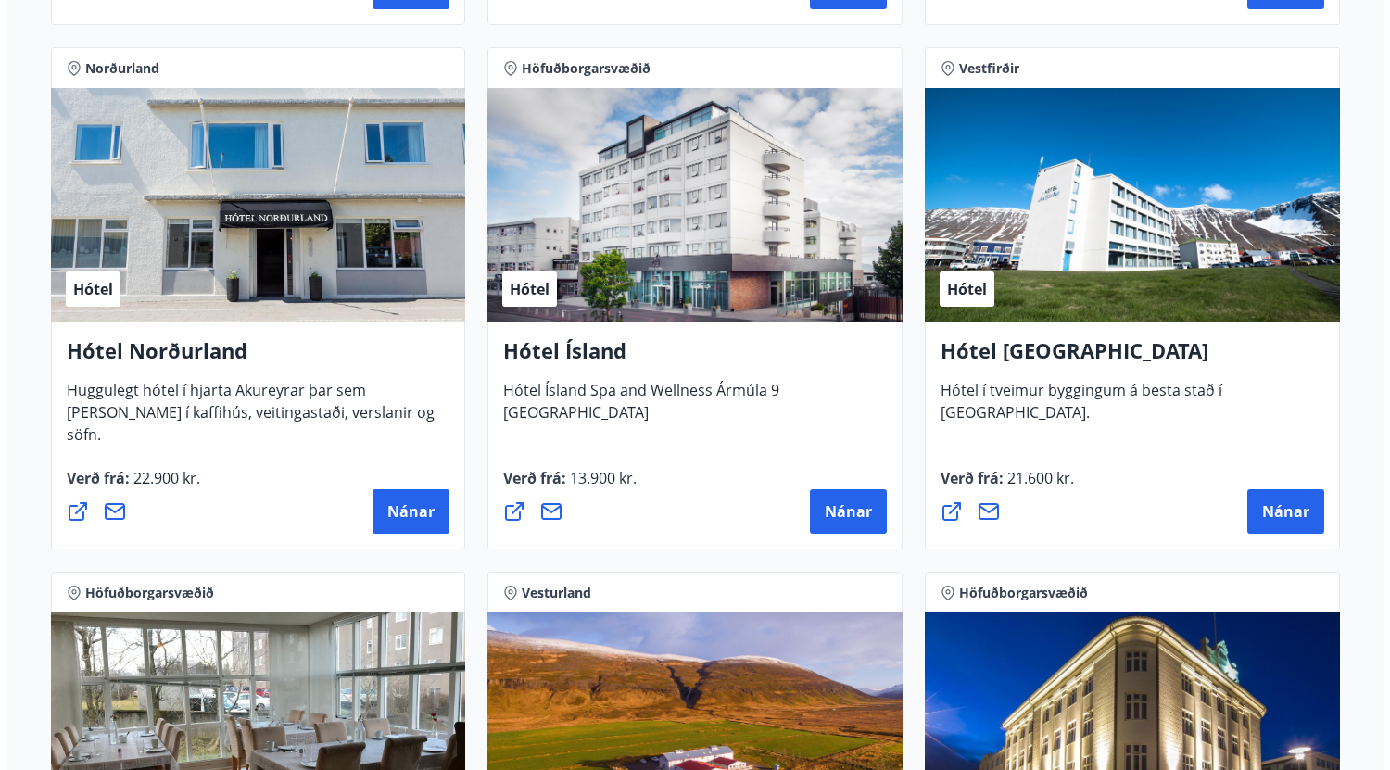
scroll to position [2933, 0]
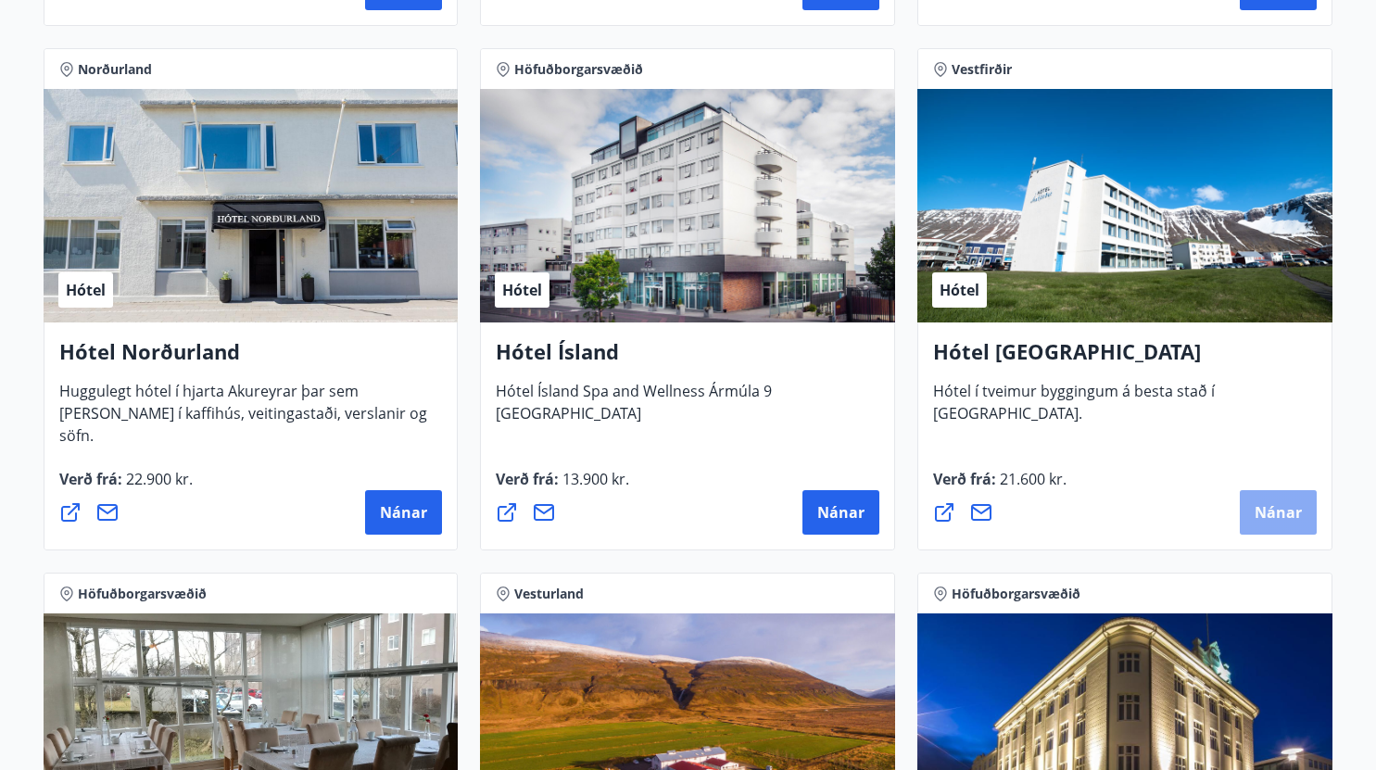
click at [1278, 505] on span "Nánar" at bounding box center [1278, 512] width 47 height 20
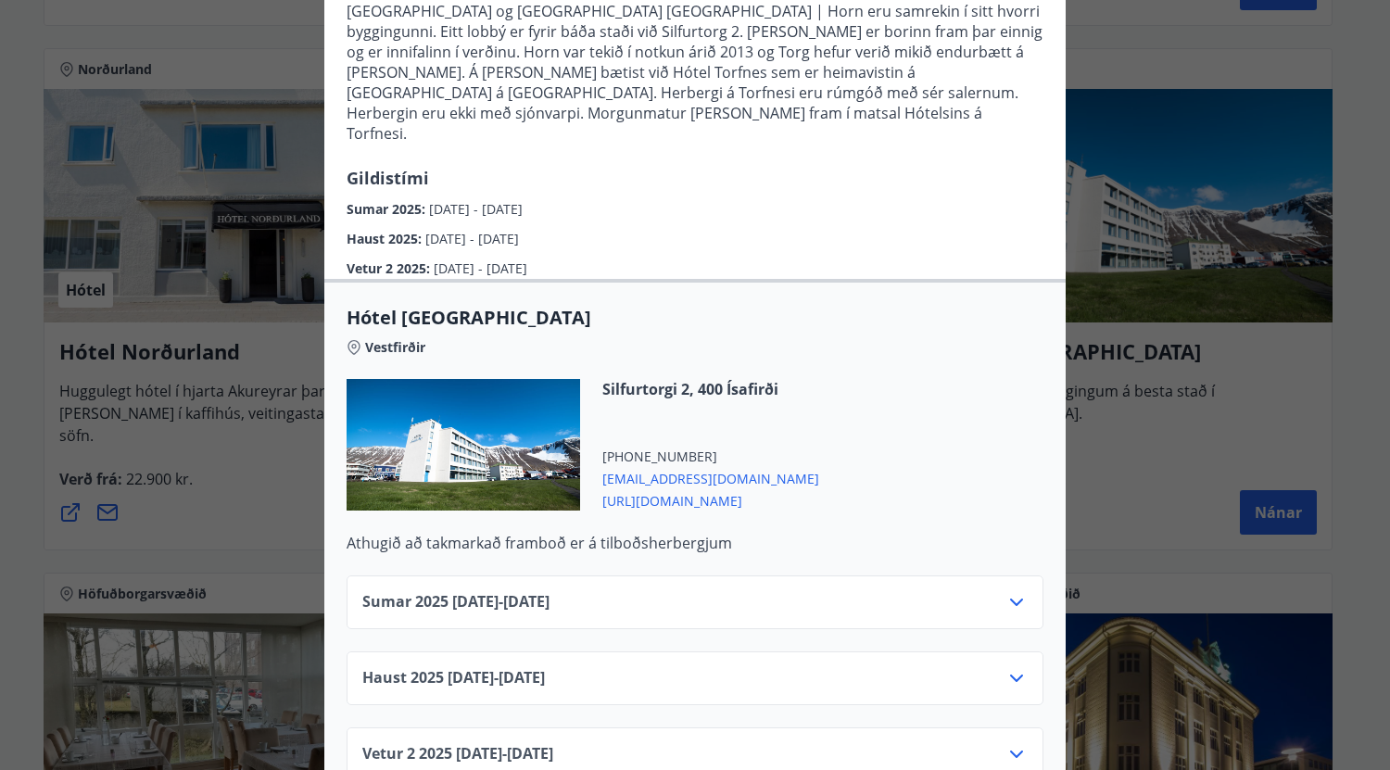
scroll to position [222, 0]
click at [1008, 666] on icon at bounding box center [1017, 677] width 22 height 22
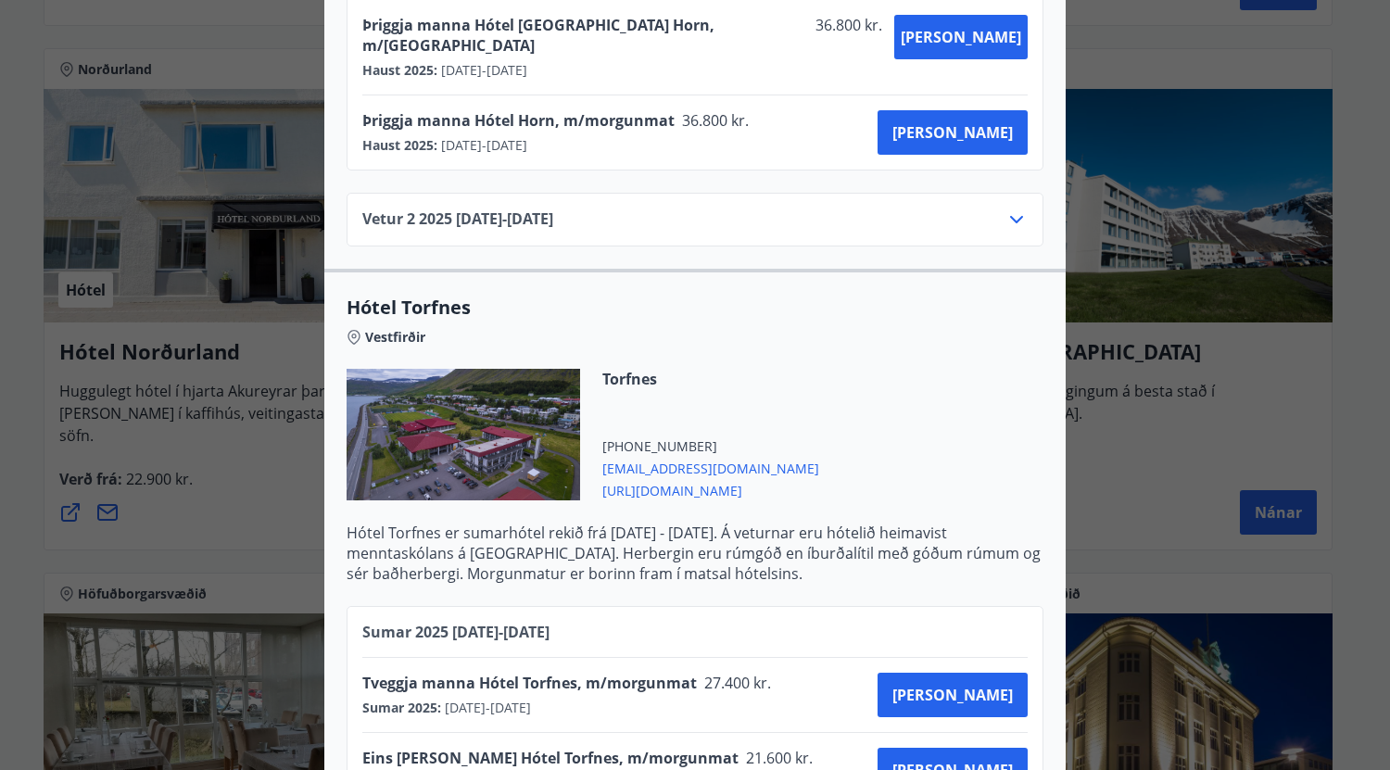
scroll to position [1313, 0]
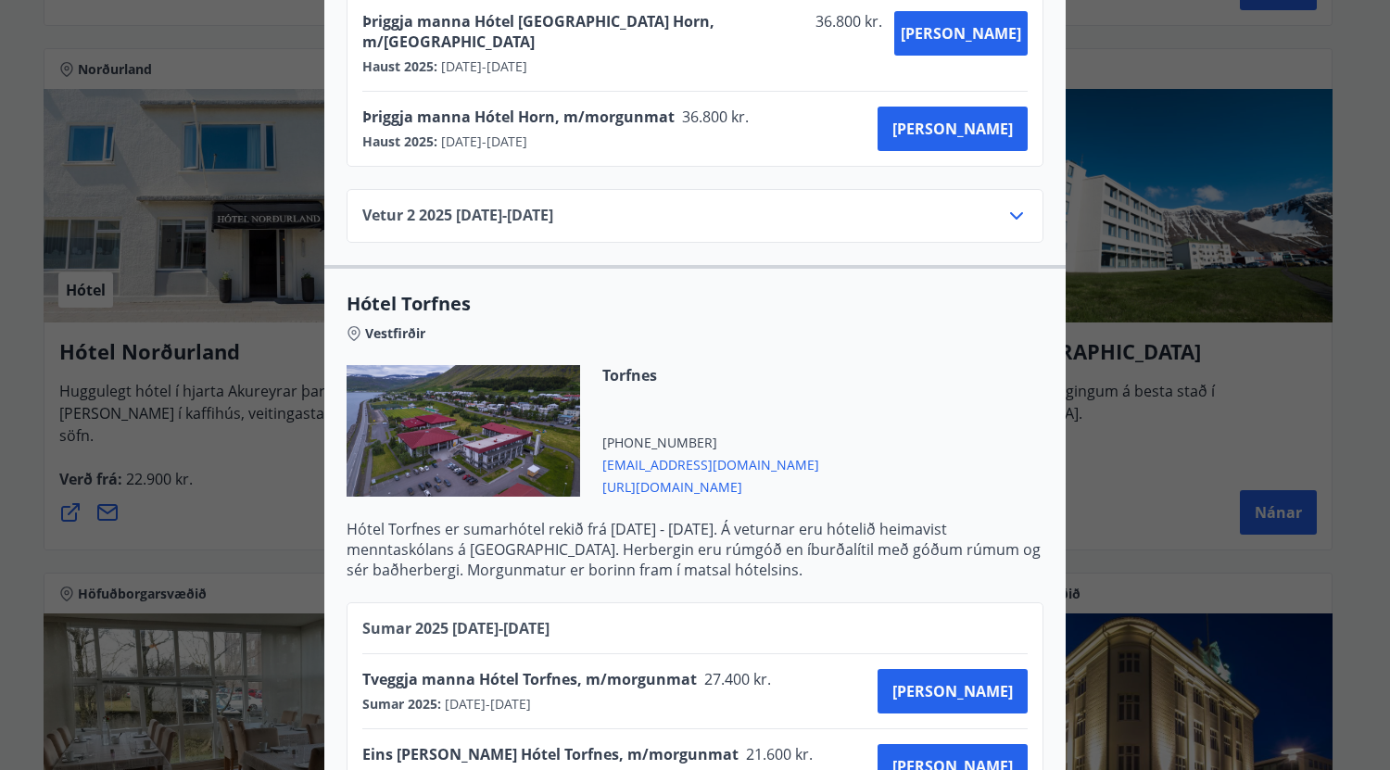
click at [1351, 404] on div "Hótel [GEOGRAPHIC_DATA] Hótel [GEOGRAPHIC_DATA] rekur tvö hótel og eitt gistihú…" at bounding box center [695, 385] width 1390 height 770
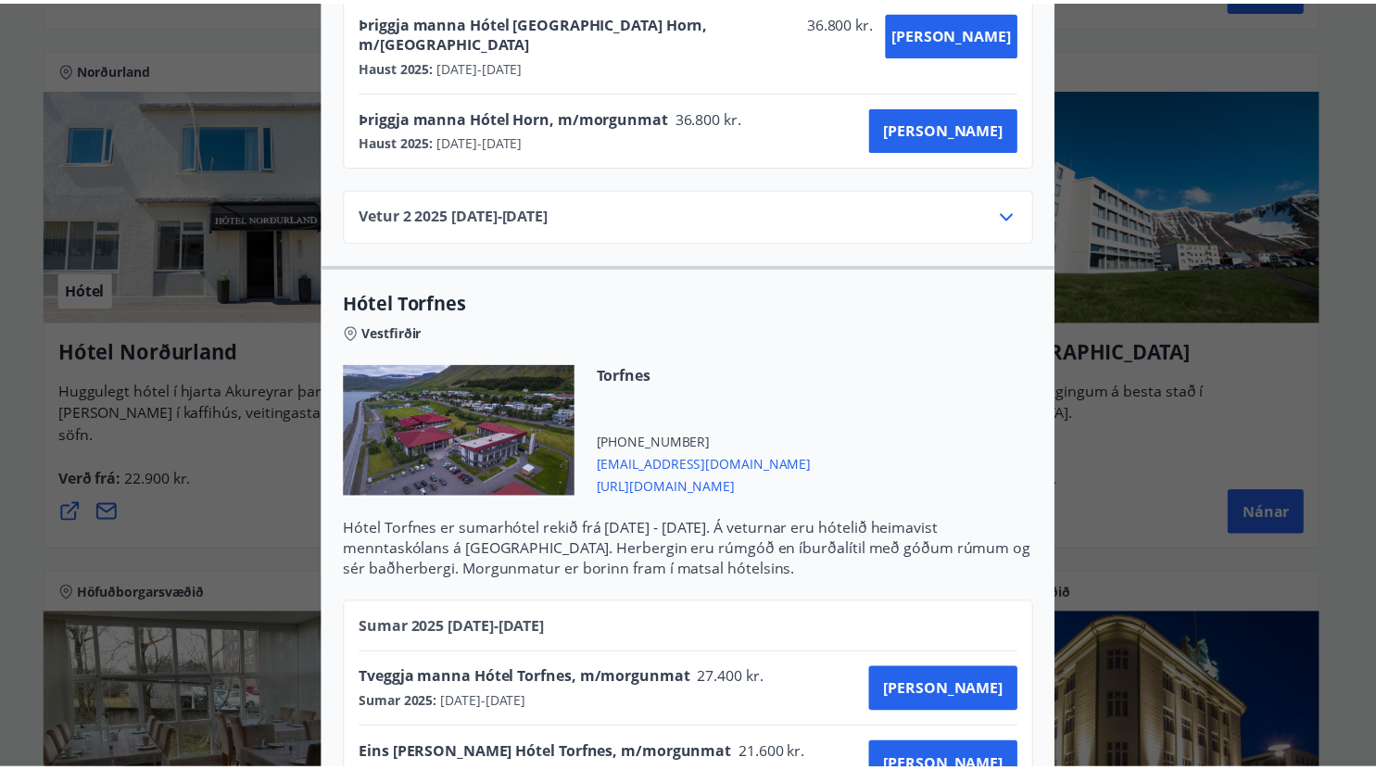
scroll to position [0, 0]
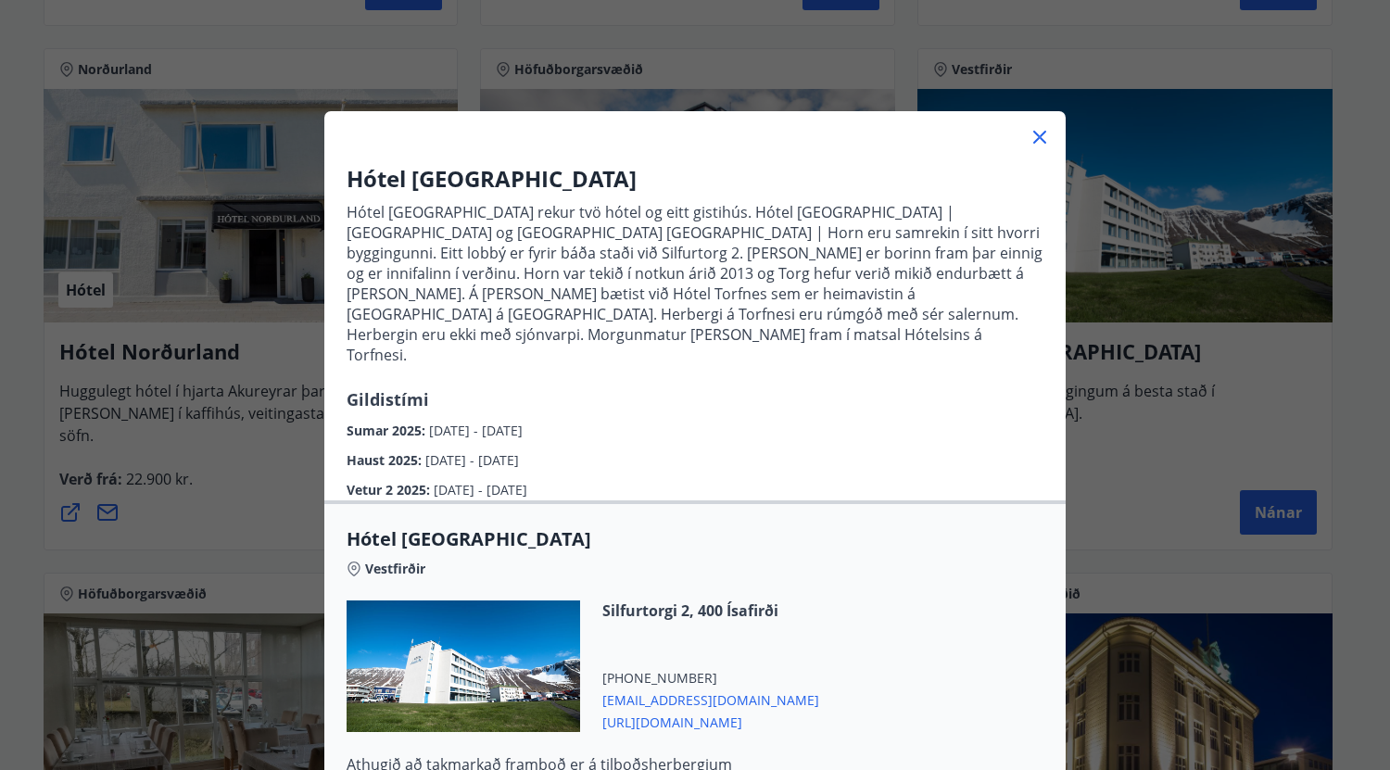
click at [1035, 133] on icon at bounding box center [1040, 137] width 13 height 13
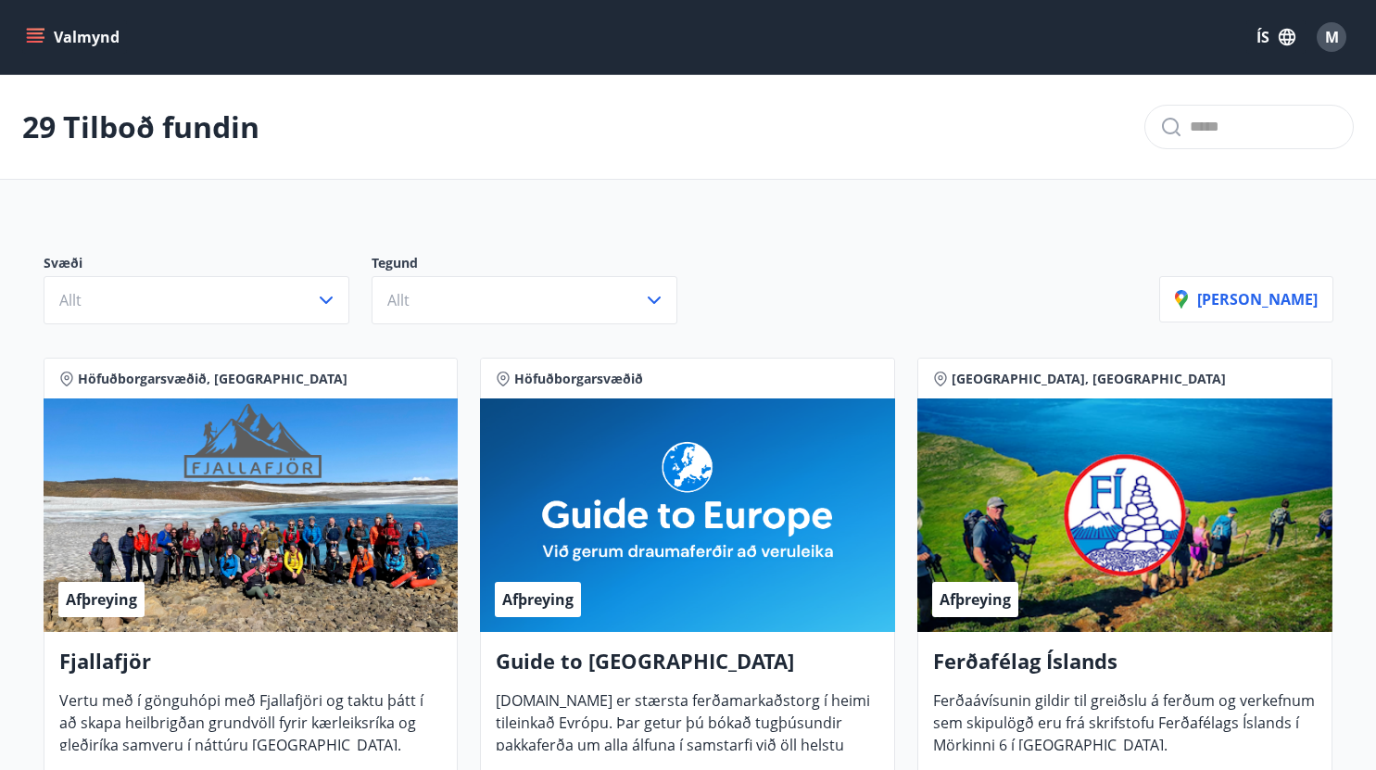
click at [35, 36] on icon "menu" at bounding box center [37, 37] width 20 height 2
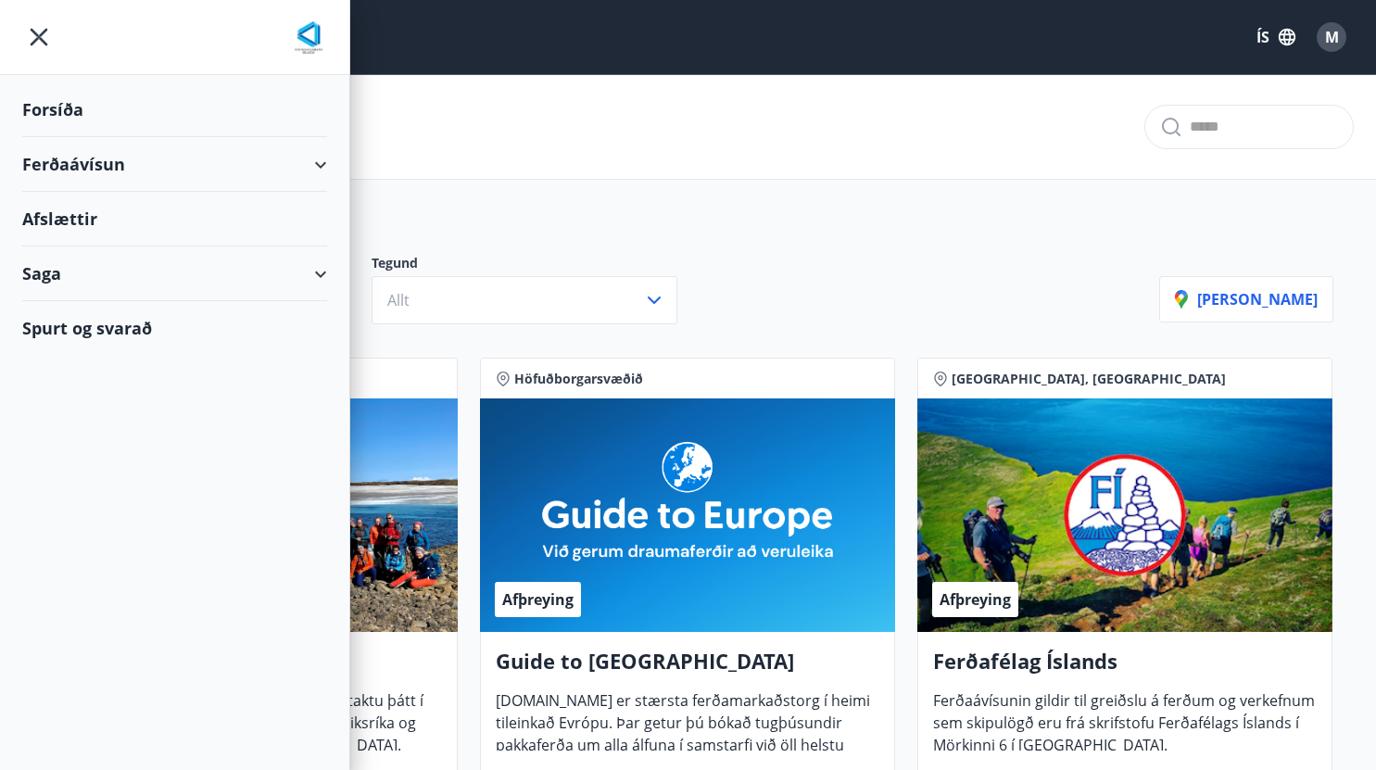
click at [51, 108] on div "Forsíða" at bounding box center [174, 109] width 305 height 55
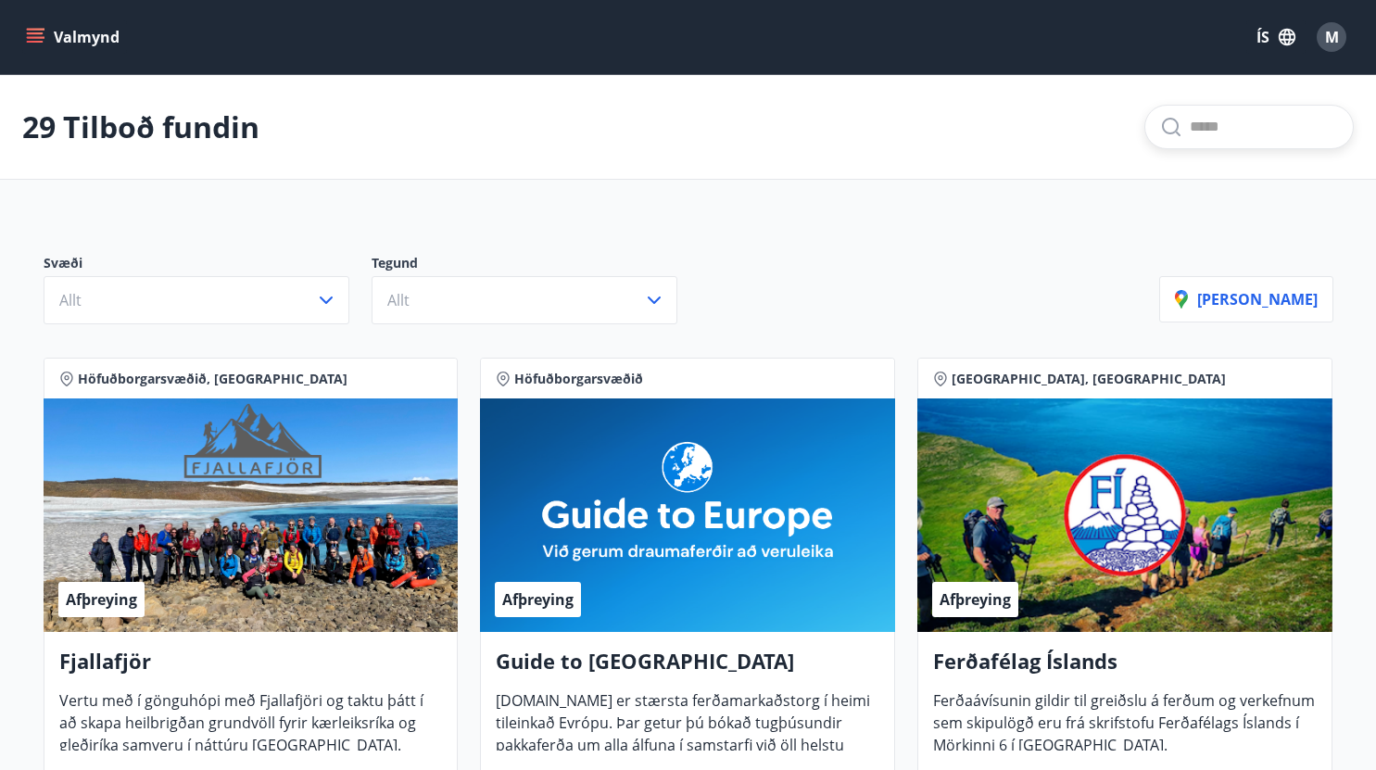
click at [1206, 128] on input "text" at bounding box center [1264, 127] width 148 height 30
click at [1200, 128] on input "********" at bounding box center [1264, 127] width 148 height 30
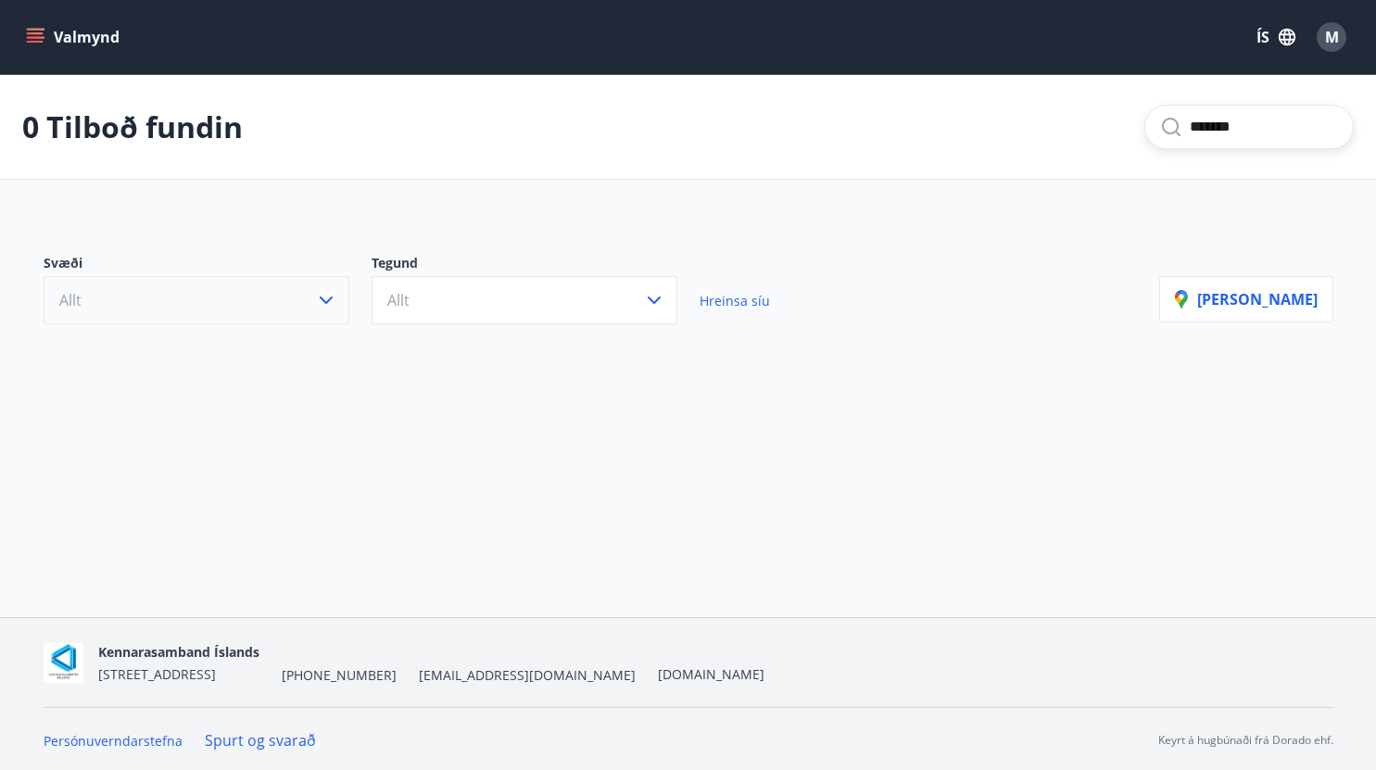
click at [320, 298] on icon "button" at bounding box center [326, 300] width 13 height 7
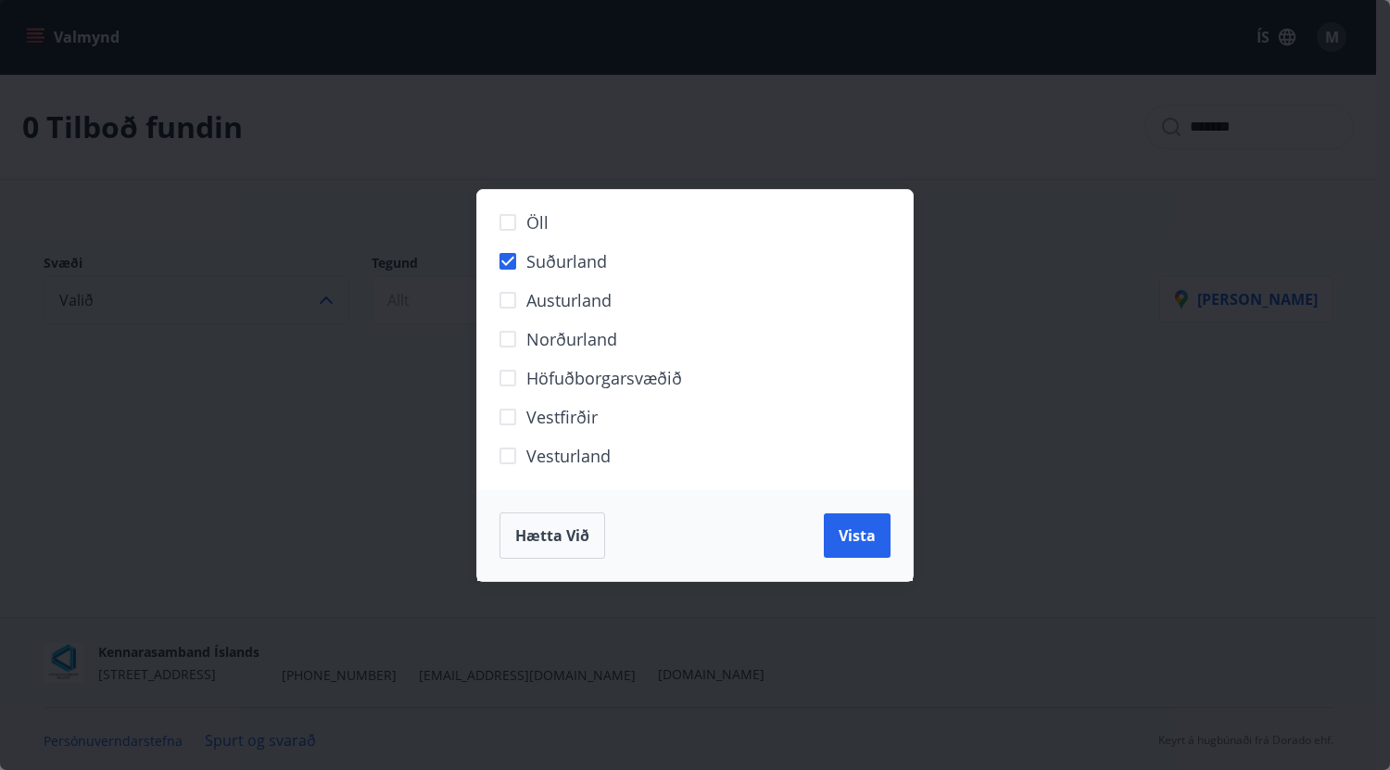
click at [573, 191] on div "Öll Suðurland [GEOGRAPHIC_DATA] Norðurland Höfuðborgarsvæðið [GEOGRAPHIC_DATA] …" at bounding box center [696, 340] width 438 height 300
click at [560, 536] on span "Hætta við" at bounding box center [552, 536] width 74 height 20
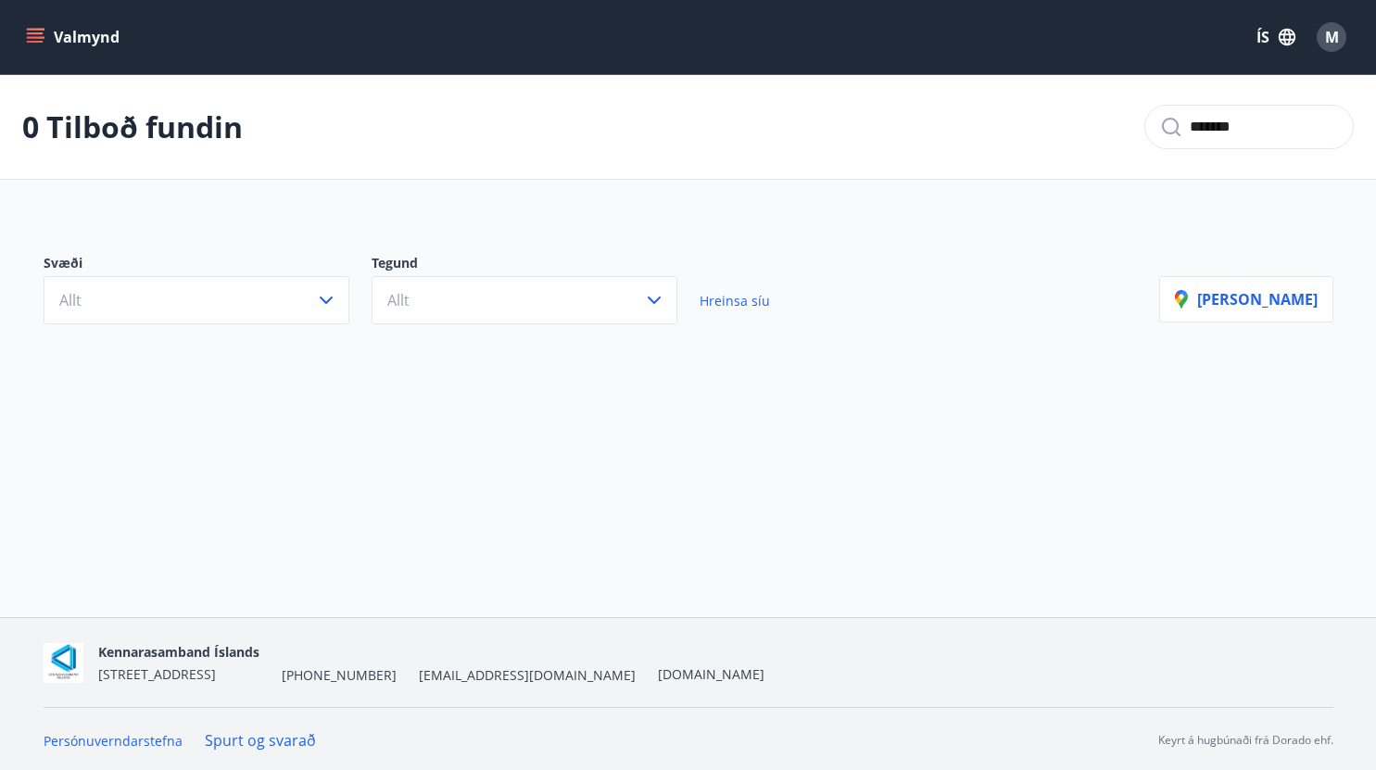
click at [1192, 127] on input "*******" at bounding box center [1264, 127] width 148 height 30
click at [1285, 116] on input "********" at bounding box center [1264, 127] width 148 height 30
type input "********"
click at [1225, 92] on div "0 Tilboð fundin ********" at bounding box center [688, 127] width 1376 height 105
click at [1264, 132] on input "********" at bounding box center [1264, 127] width 148 height 30
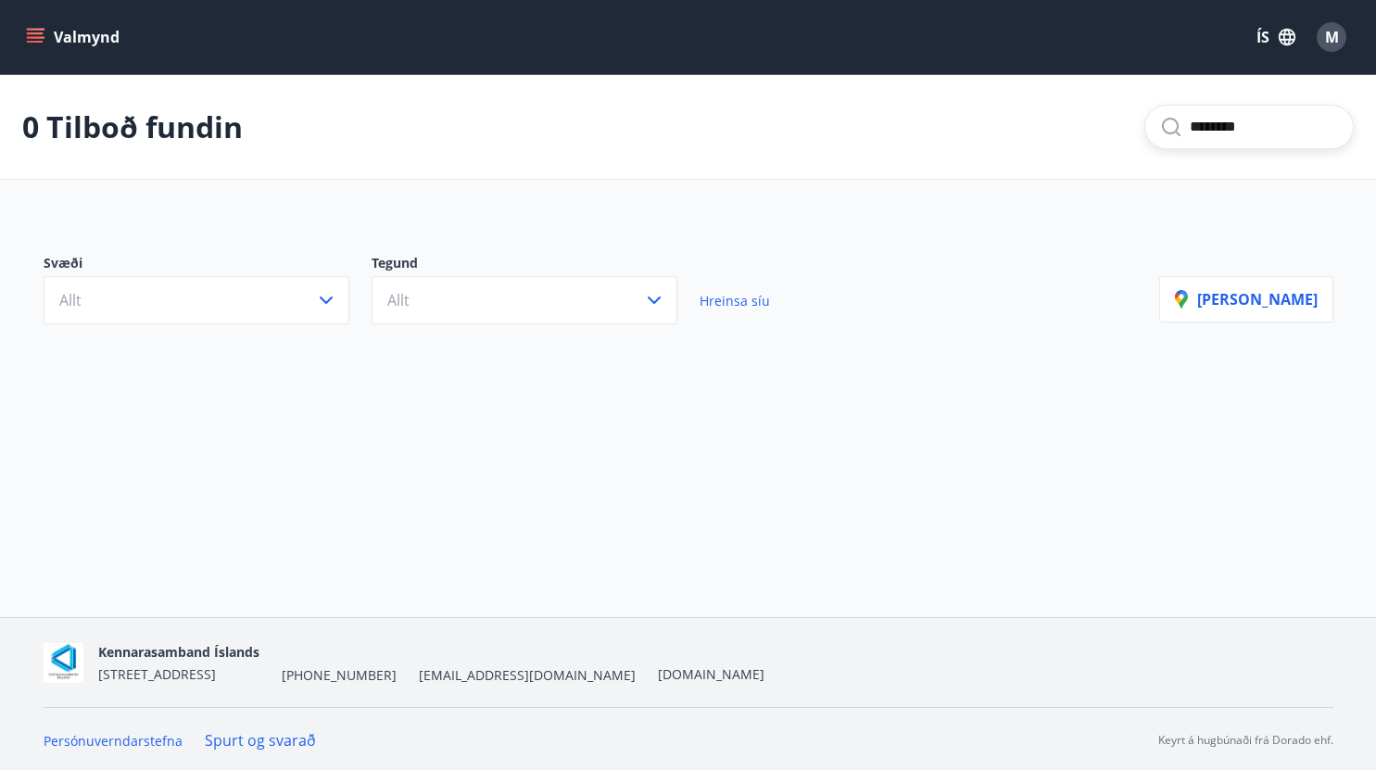
click at [1161, 129] on icon at bounding box center [1172, 127] width 22 height 22
click at [36, 35] on icon "menu" at bounding box center [35, 37] width 19 height 19
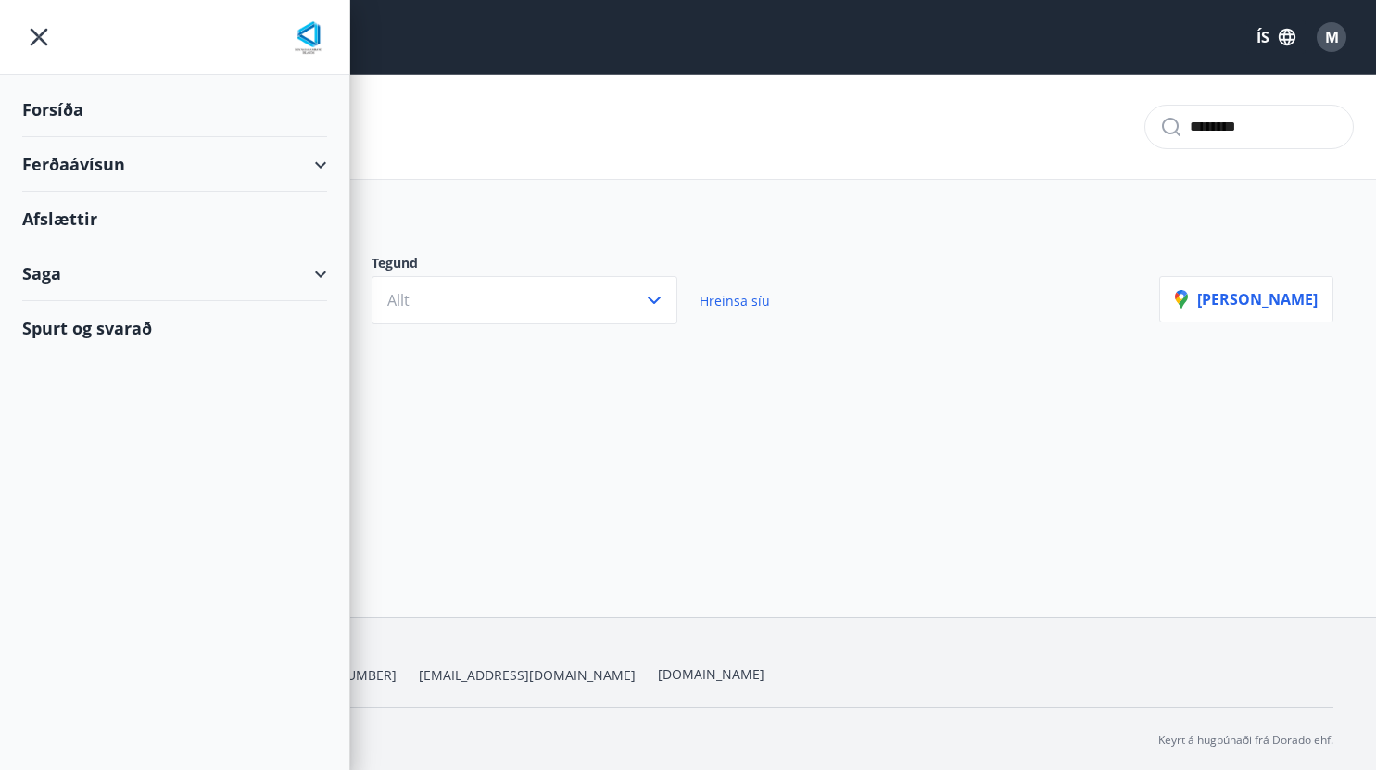
click at [59, 106] on div "Forsíða" at bounding box center [174, 109] width 305 height 55
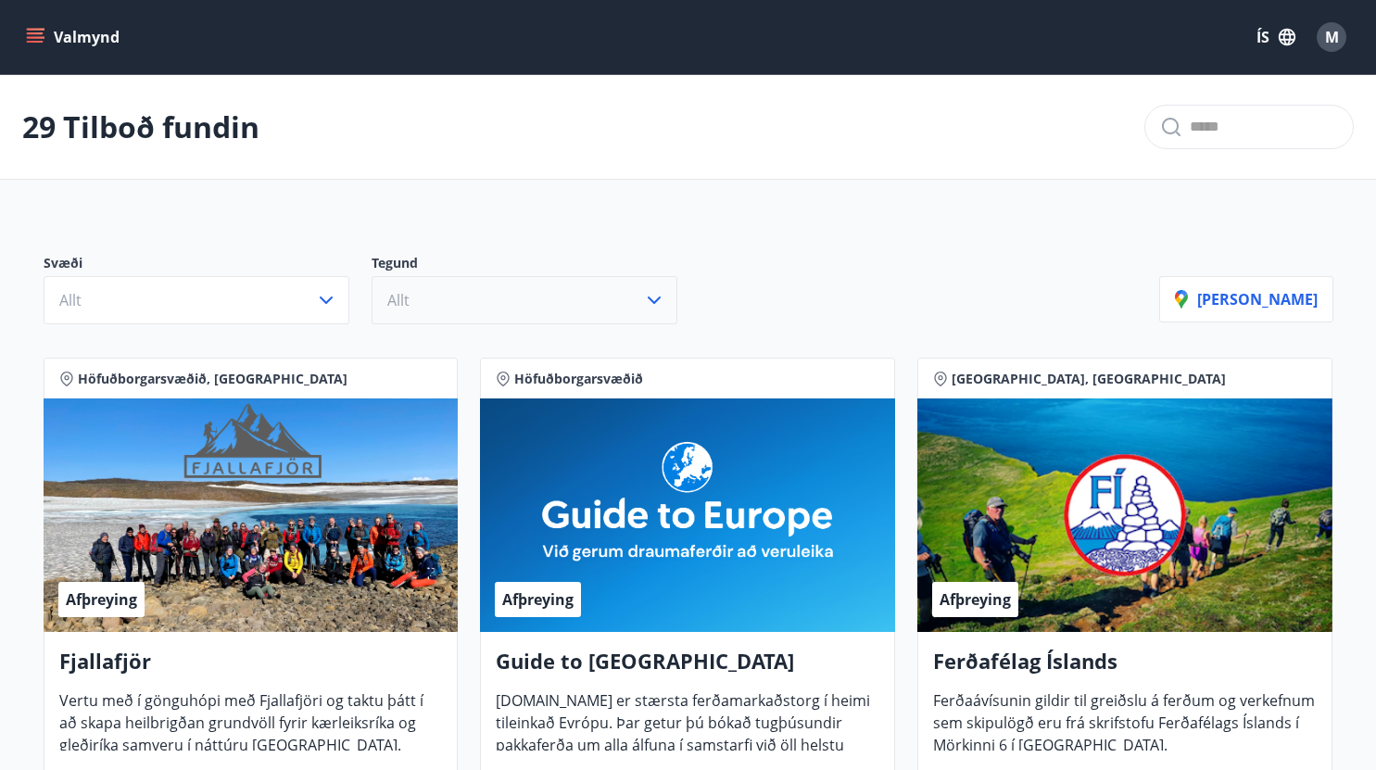
click at [656, 298] on icon "button" at bounding box center [654, 300] width 22 height 22
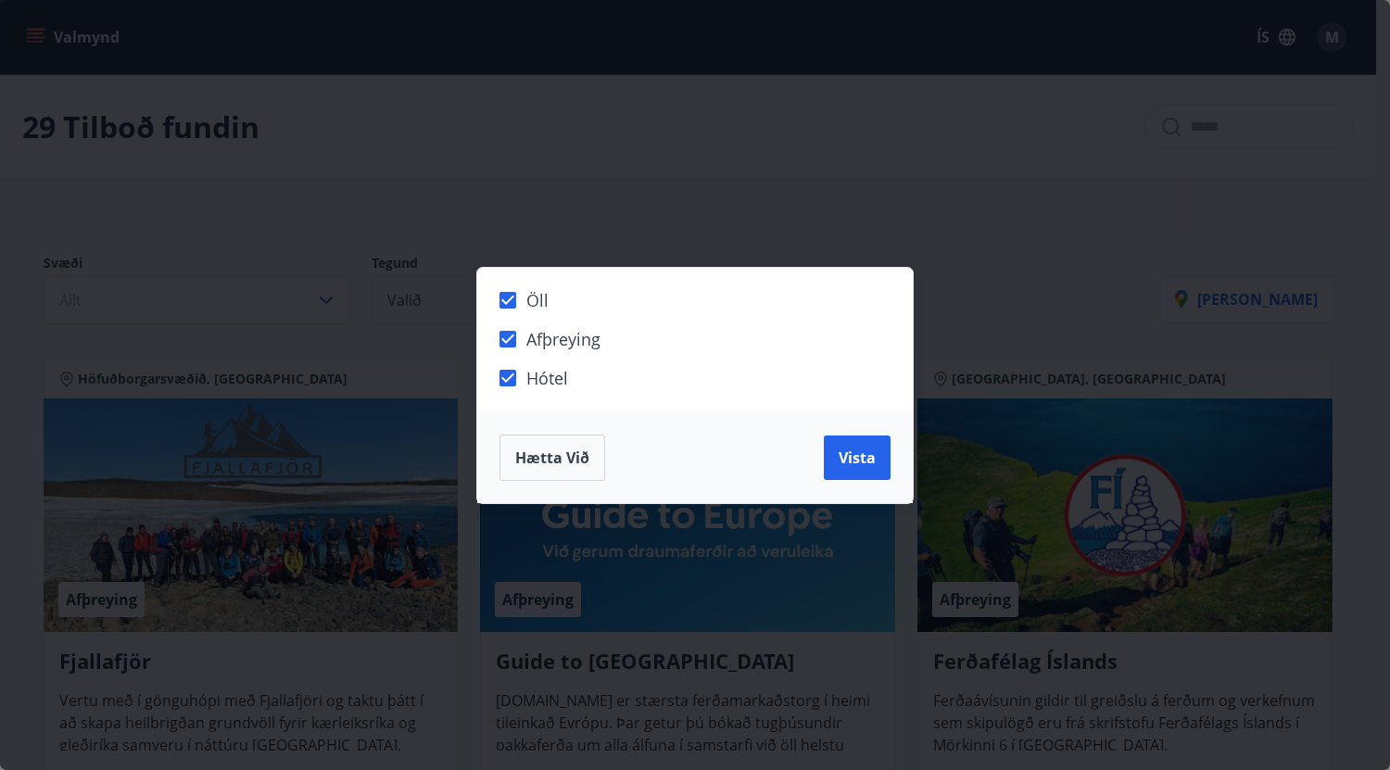
click at [533, 214] on div "Öll Afþreying Hótel Hætta við Vista" at bounding box center [695, 385] width 1390 height 770
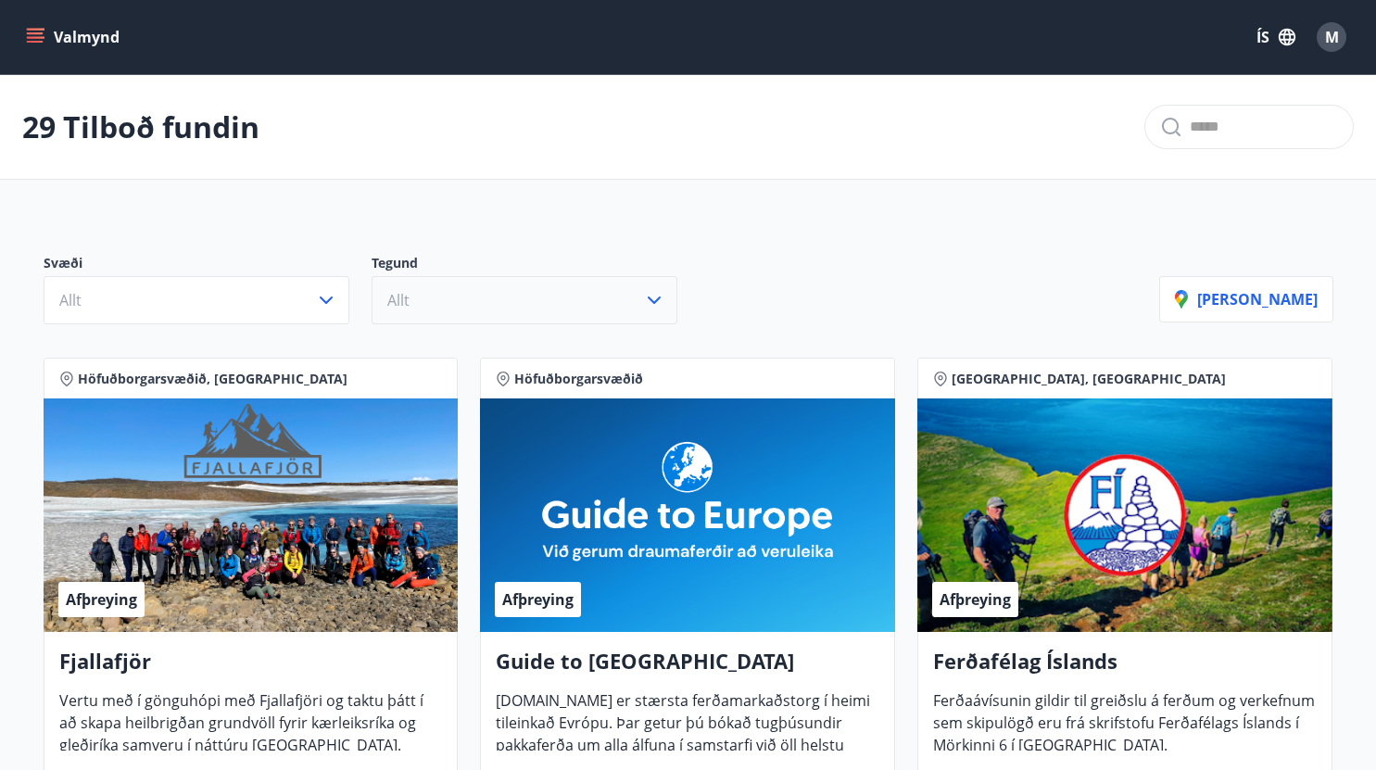
click at [37, 32] on icon "menu" at bounding box center [35, 37] width 19 height 19
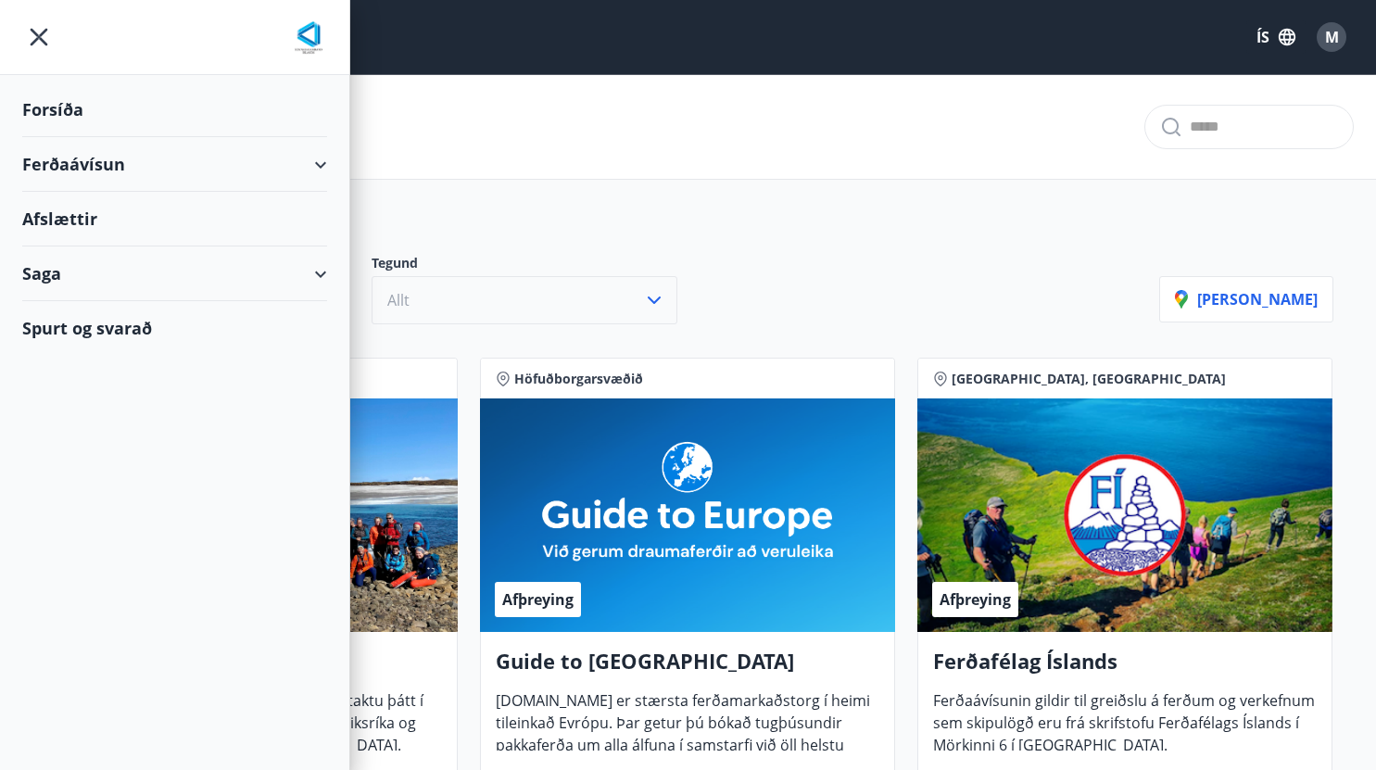
click at [69, 108] on div "Forsíða" at bounding box center [174, 109] width 305 height 55
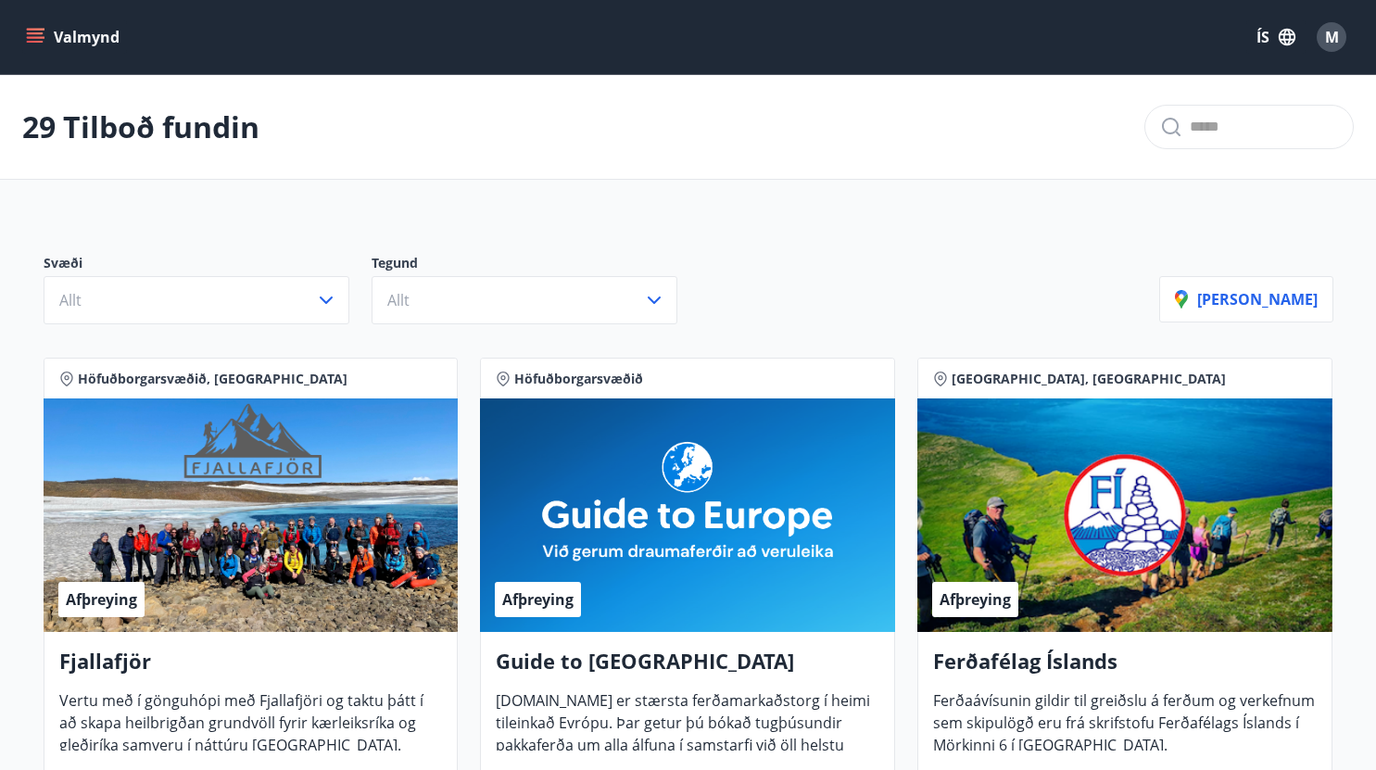
click at [30, 33] on icon "menu" at bounding box center [35, 33] width 17 height 2
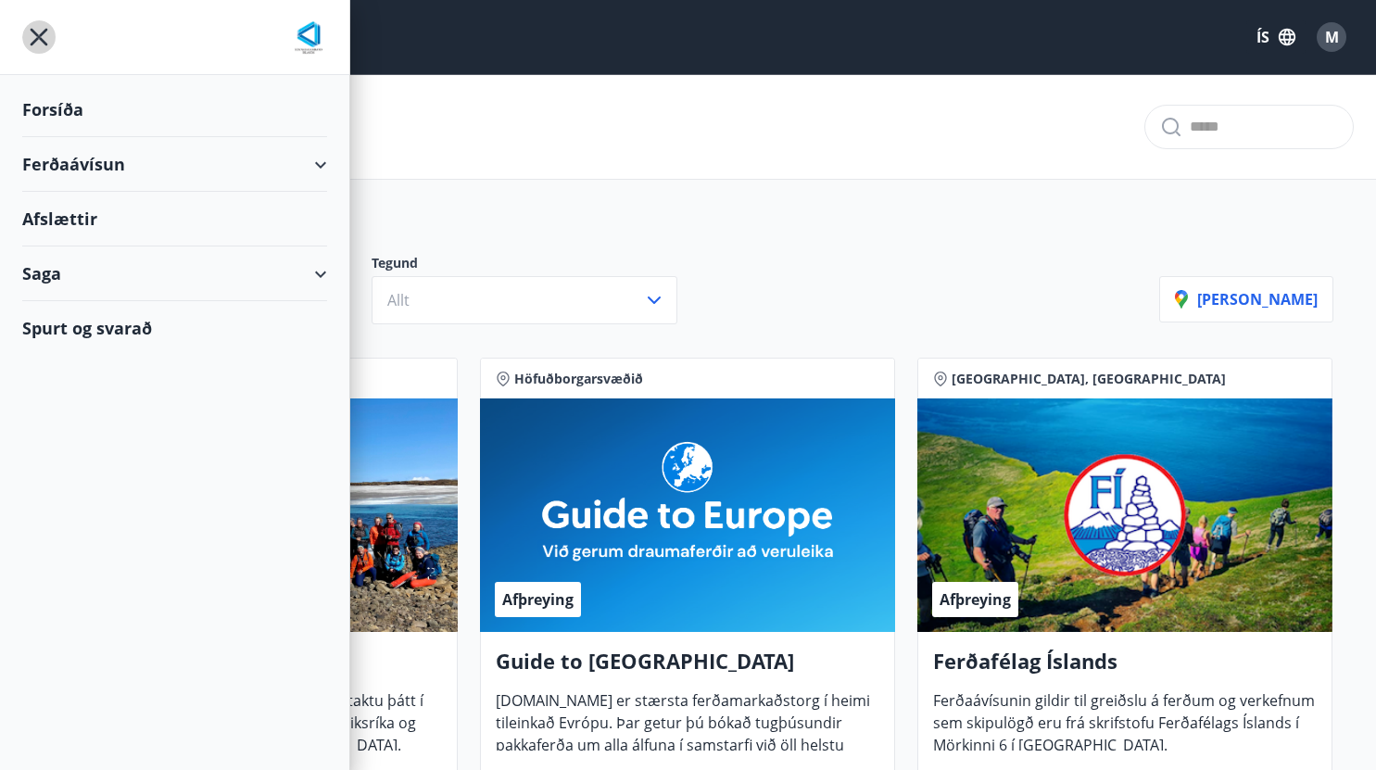
click at [35, 32] on icon "menu" at bounding box center [40, 38] width 18 height 18
